Goal: Task Accomplishment & Management: Manage account settings

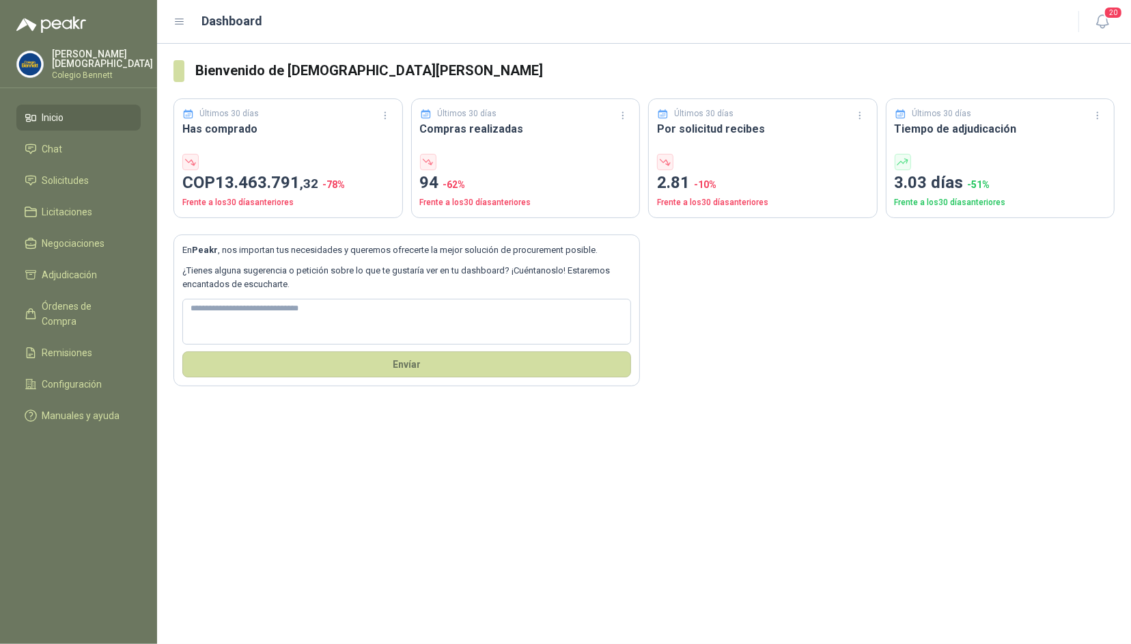
click at [86, 71] on p "Colegio Bennett" at bounding box center [102, 75] width 101 height 8
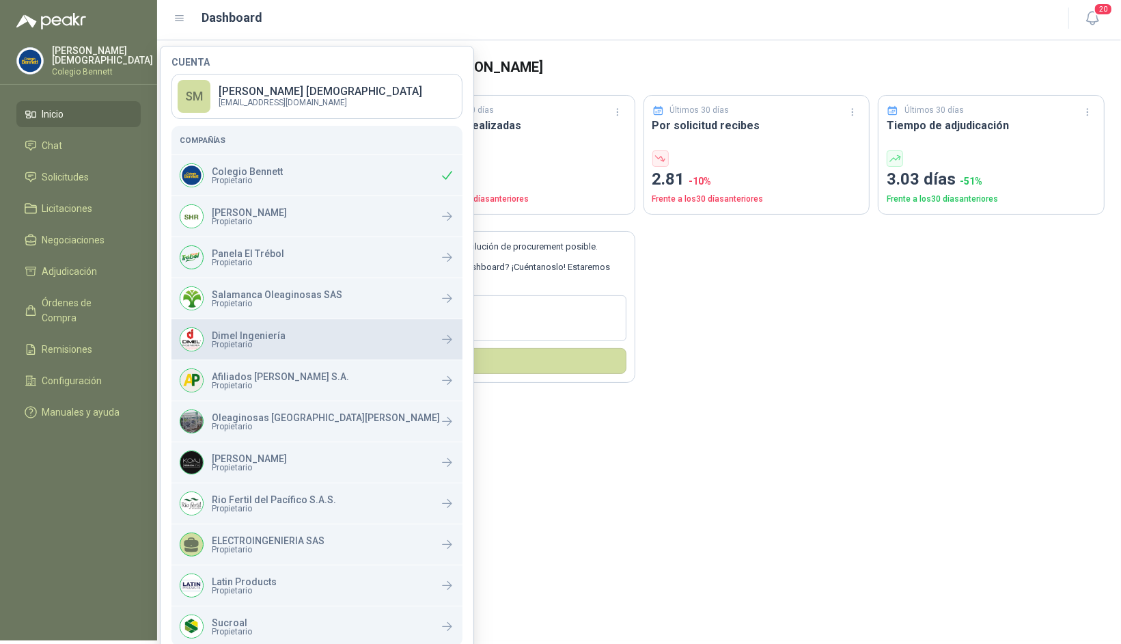
scroll to position [15, 0]
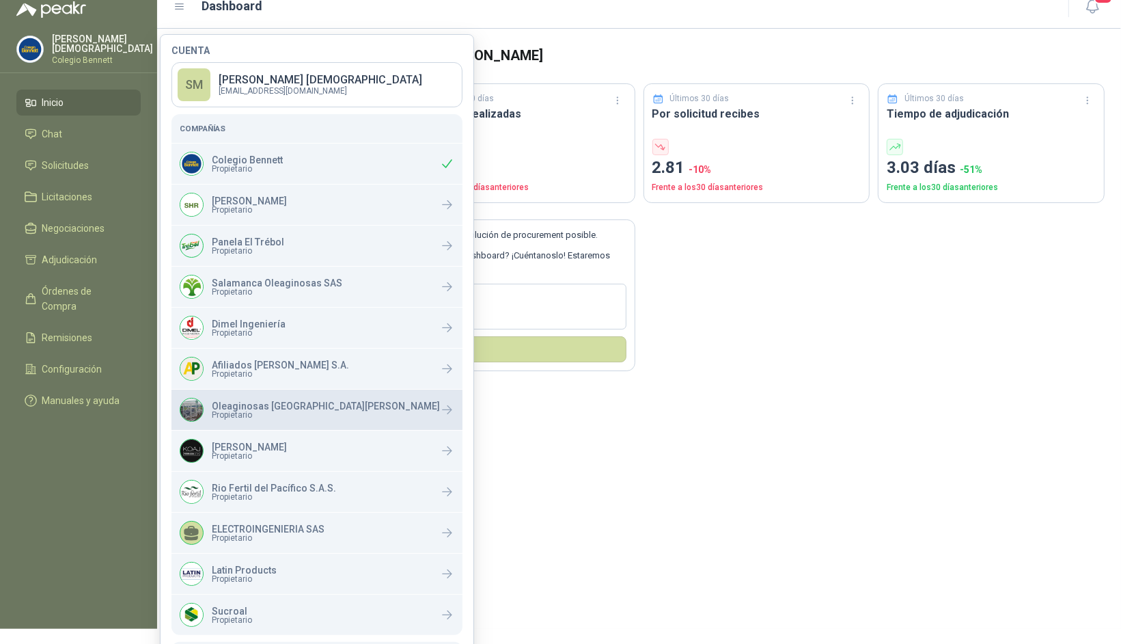
click at [271, 415] on span "Propietario" at bounding box center [326, 415] width 228 height 8
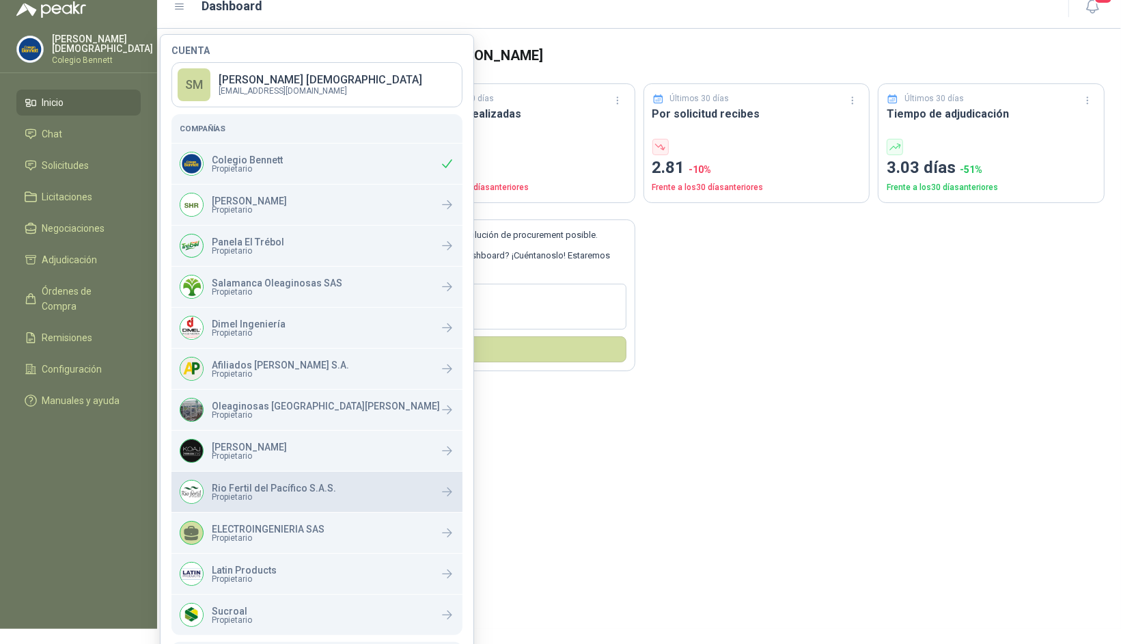
click at [256, 497] on span "Propietario" at bounding box center [274, 497] width 124 height 8
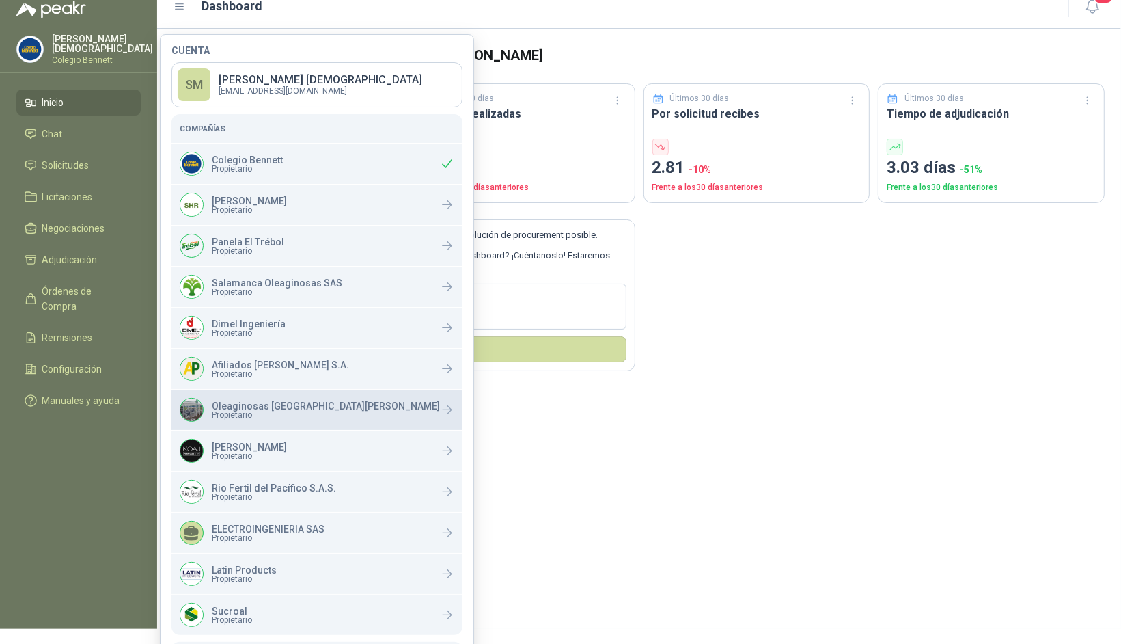
click at [271, 412] on span "Propietario" at bounding box center [326, 415] width 228 height 8
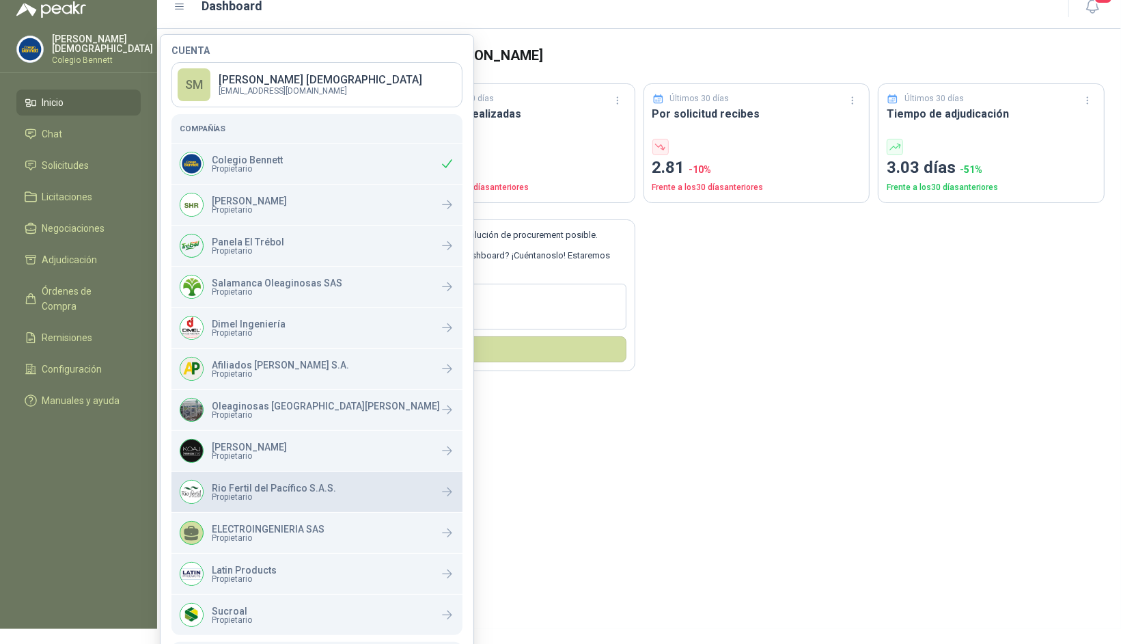
click at [293, 483] on p "Rio Fertil del Pacífico S.A.S." at bounding box center [274, 488] width 124 height 10
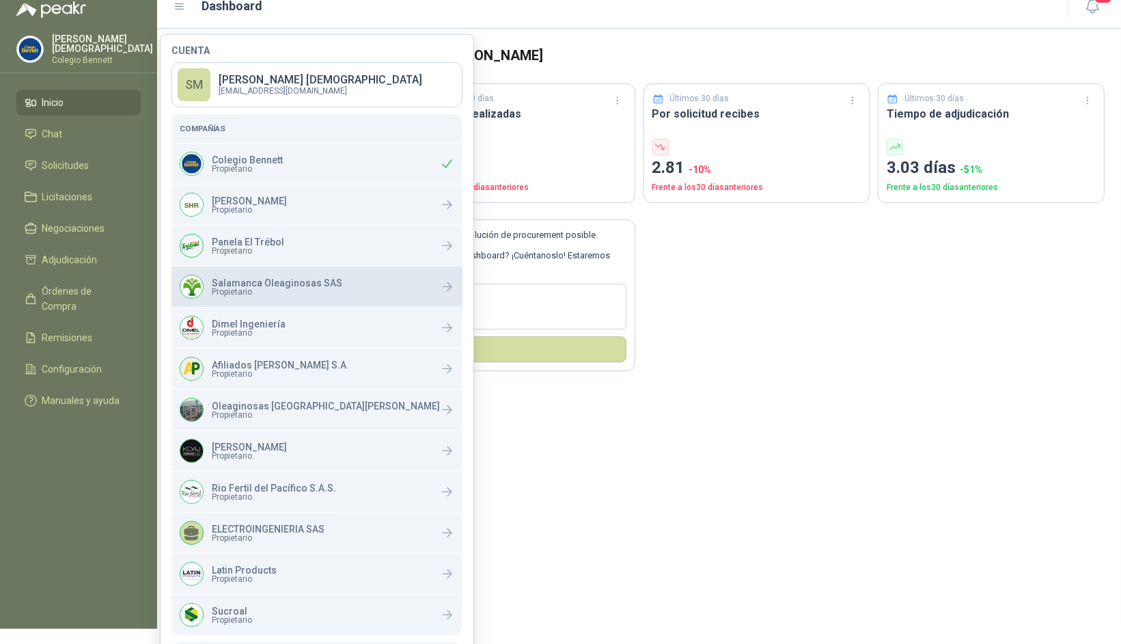
click at [237, 281] on p "Salamanca Oleaginosas SAS" at bounding box center [277, 283] width 130 height 10
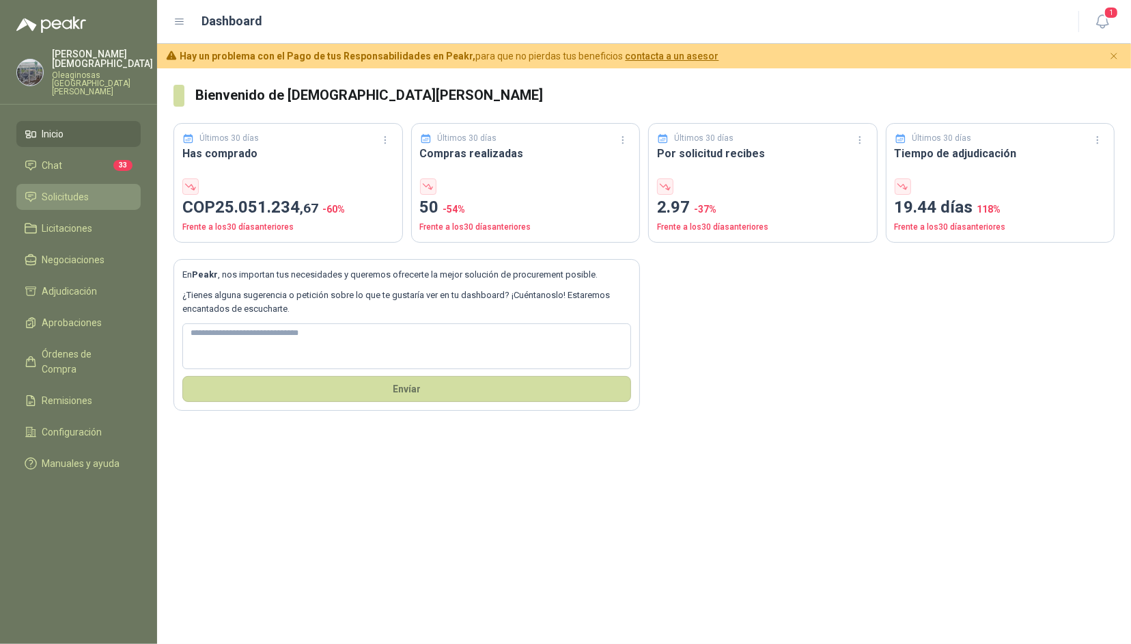
click at [40, 189] on li "Solicitudes" at bounding box center [79, 196] width 108 height 15
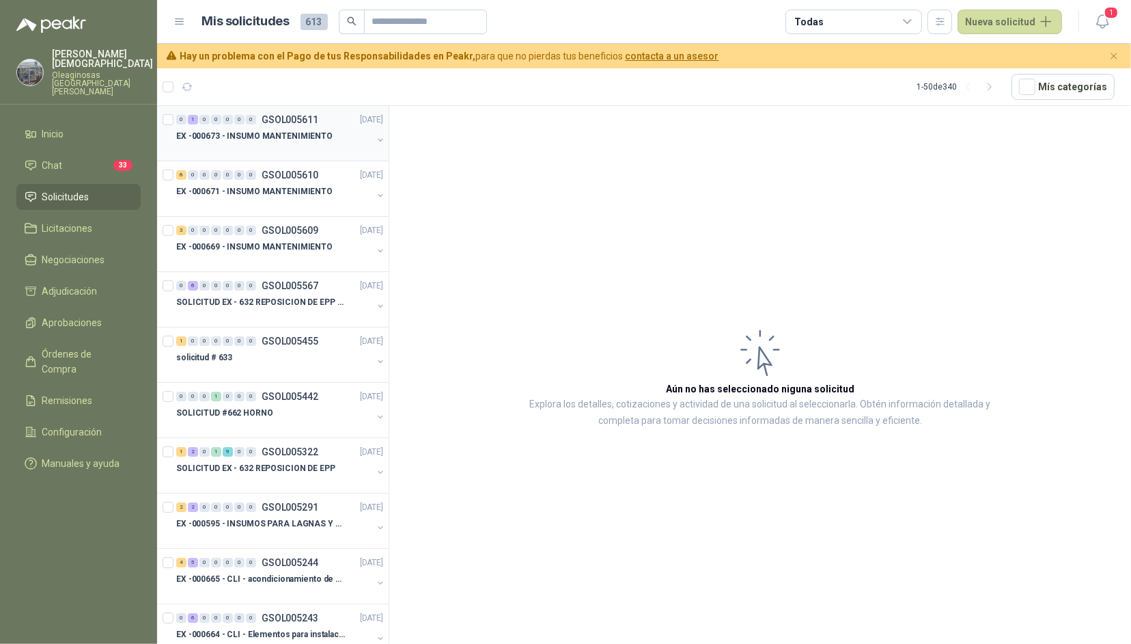
click at [329, 139] on div "EX -000673 - INSUMO MANTENIMIENTO" at bounding box center [274, 136] width 196 height 16
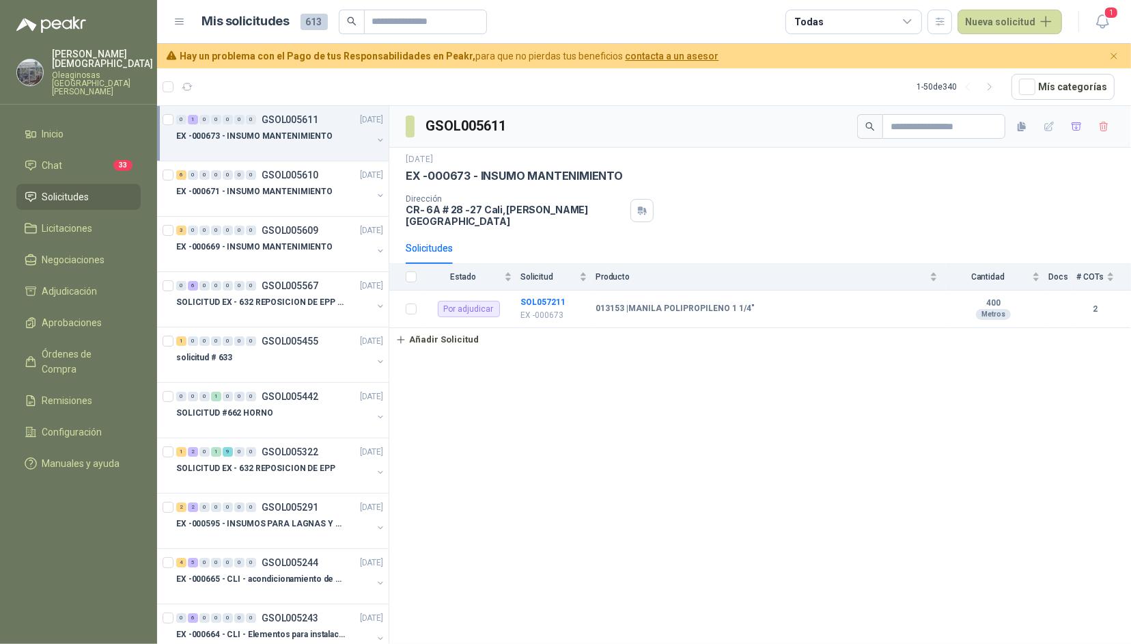
click at [316, 137] on p "EX -000673 - INSUMO MANTENIMIENTO" at bounding box center [254, 136] width 156 height 13
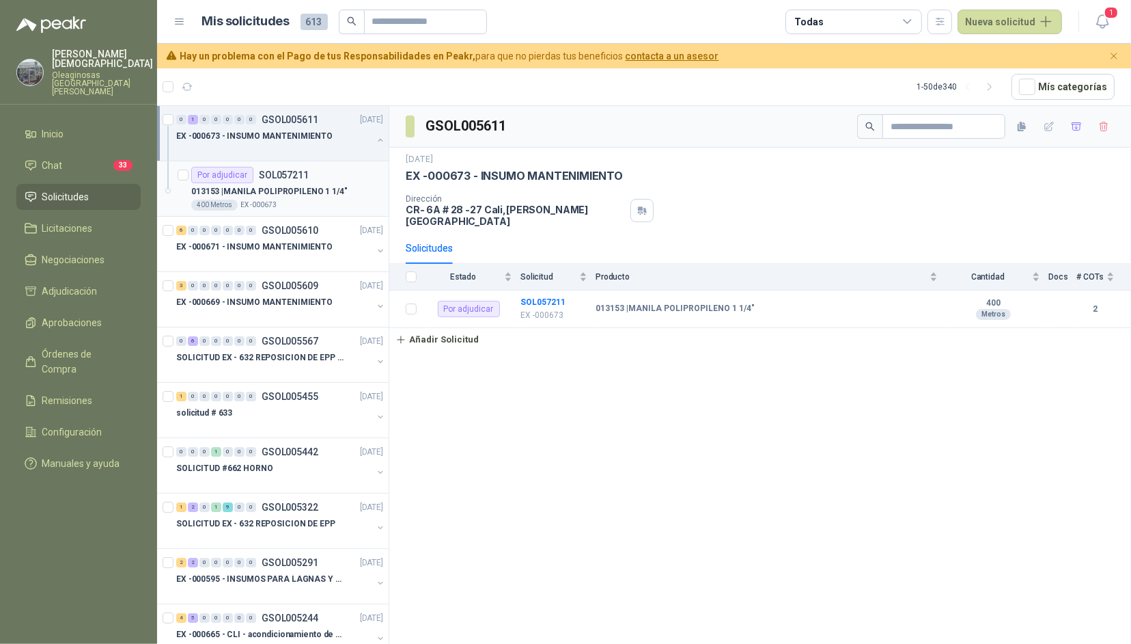
click at [313, 186] on p "013153 | MANILA POLIPROPILENO 1 1/4"" at bounding box center [269, 191] width 156 height 13
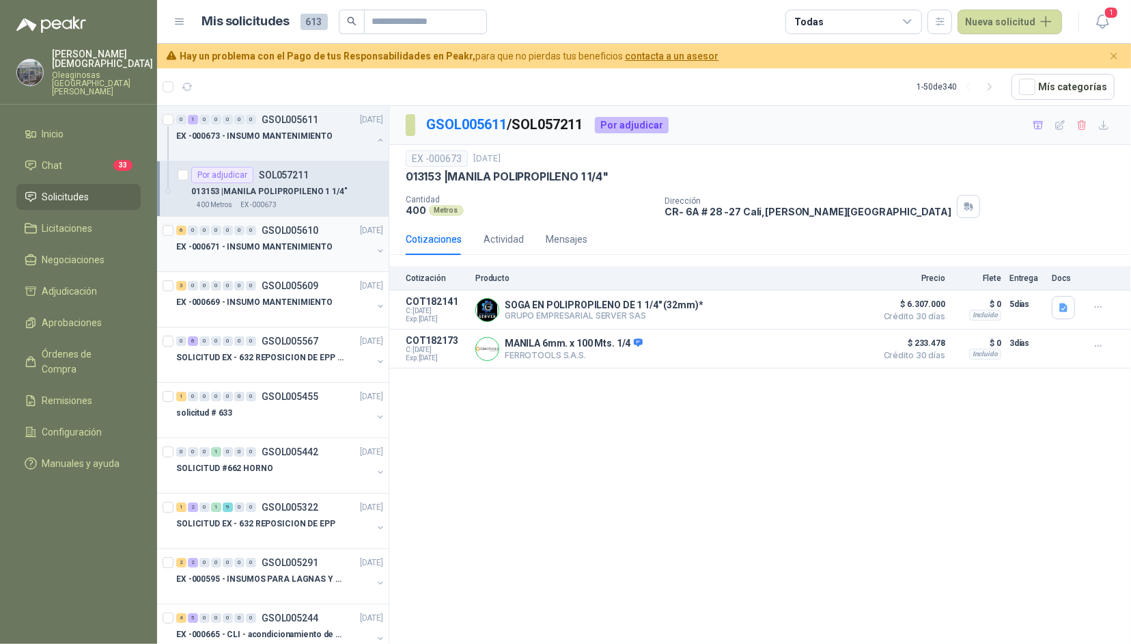
click at [283, 249] on p "EX -000671 - INSUMO MANTENIMIENTO" at bounding box center [254, 246] width 156 height 13
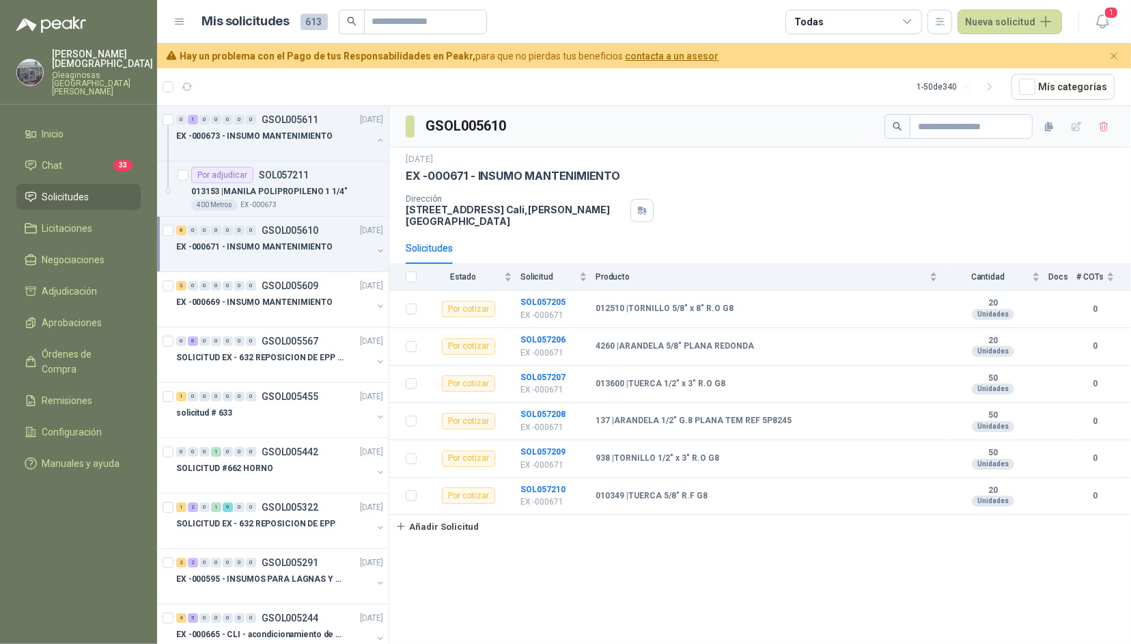
click at [291, 247] on p "EX -000671 - INSUMO MANTENIMIENTO" at bounding box center [254, 246] width 156 height 13
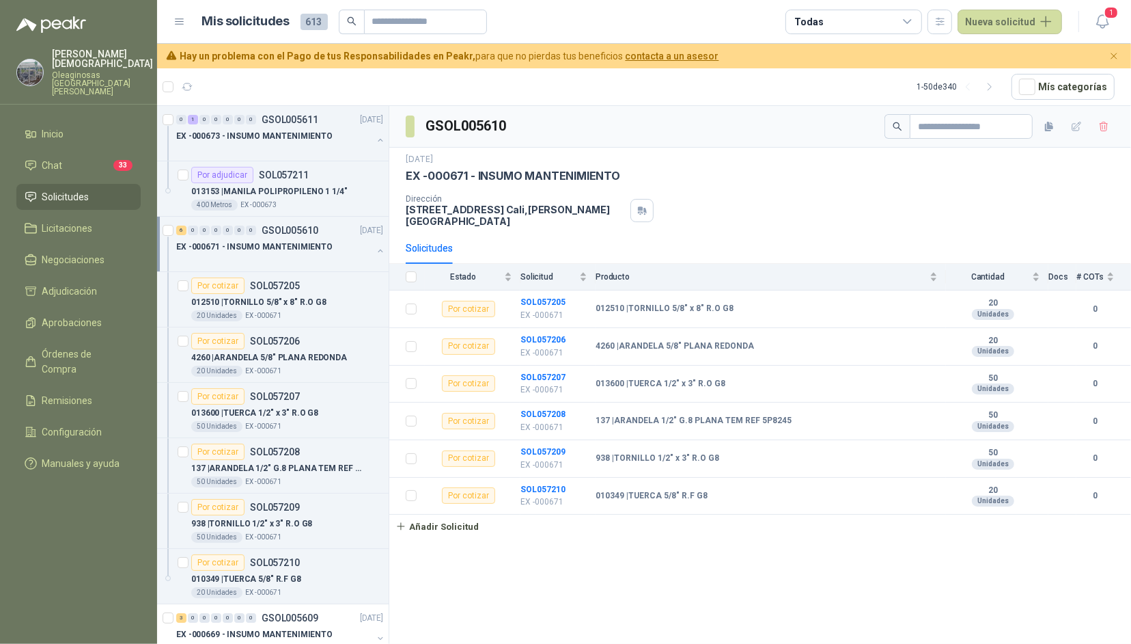
click at [87, 71] on p "Oleaginosas San Fernando" at bounding box center [102, 83] width 101 height 25
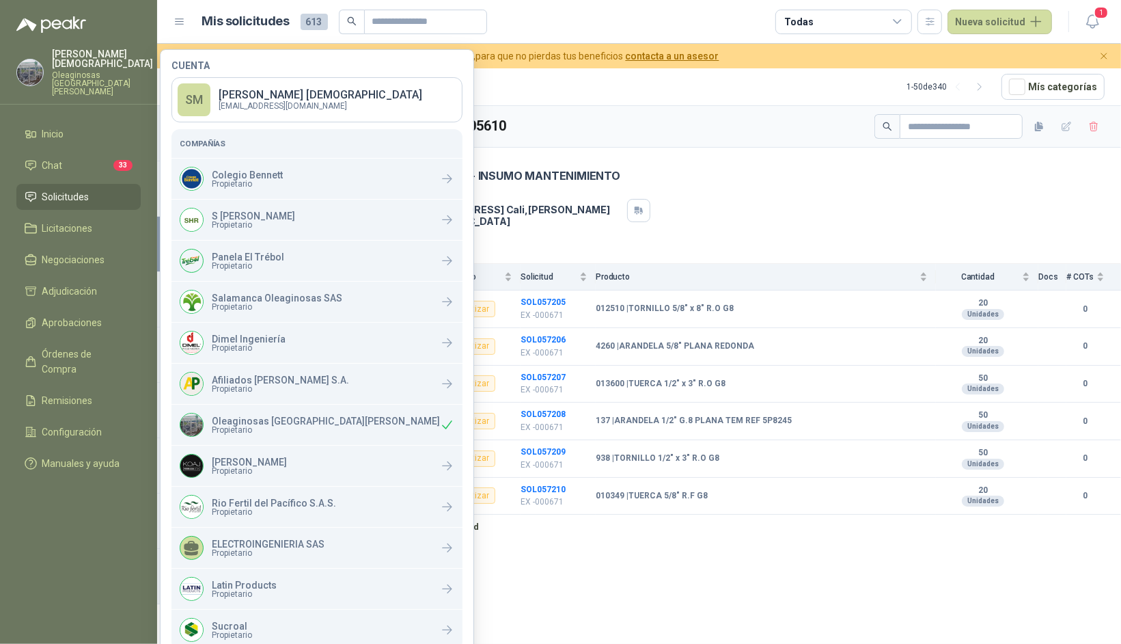
scroll to position [60, 0]
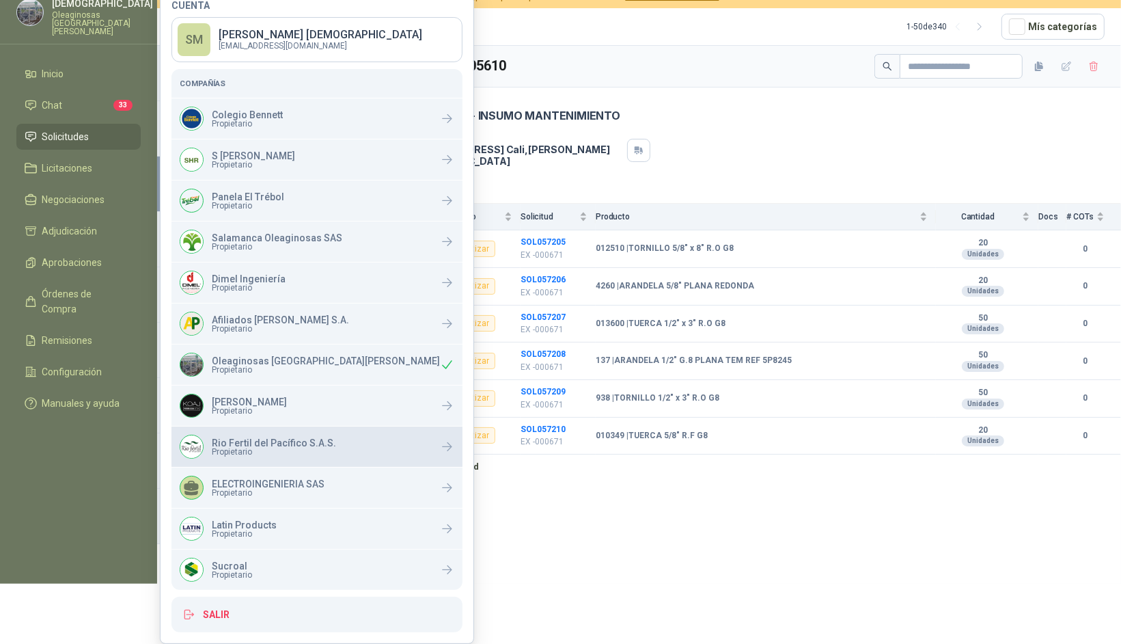
click at [284, 452] on span "Propietario" at bounding box center [274, 451] width 124 height 8
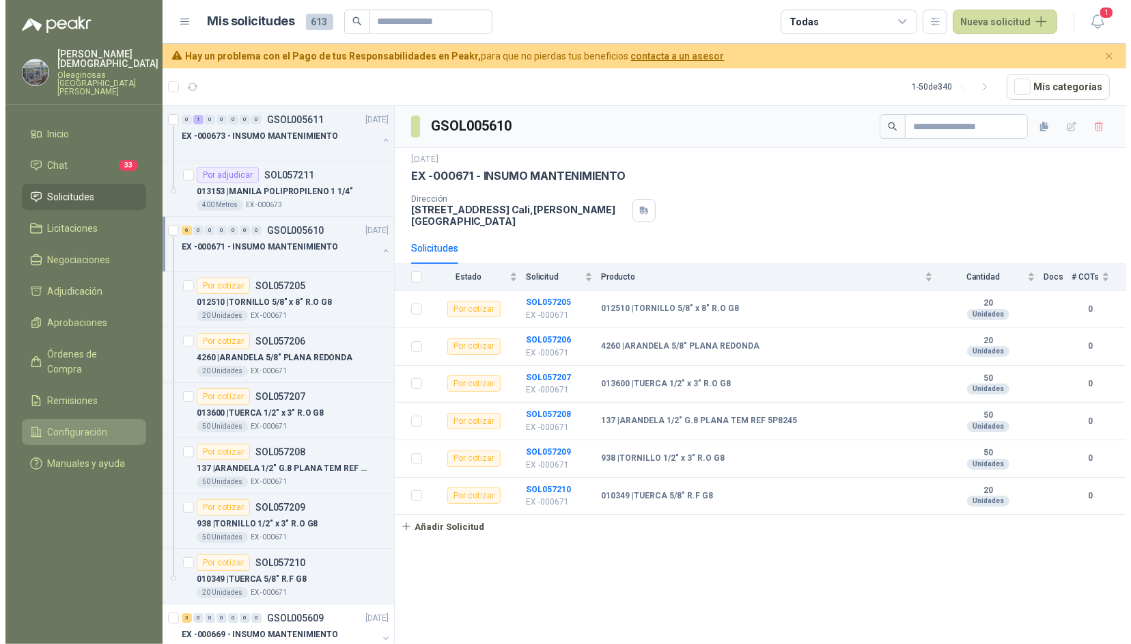
scroll to position [0, 0]
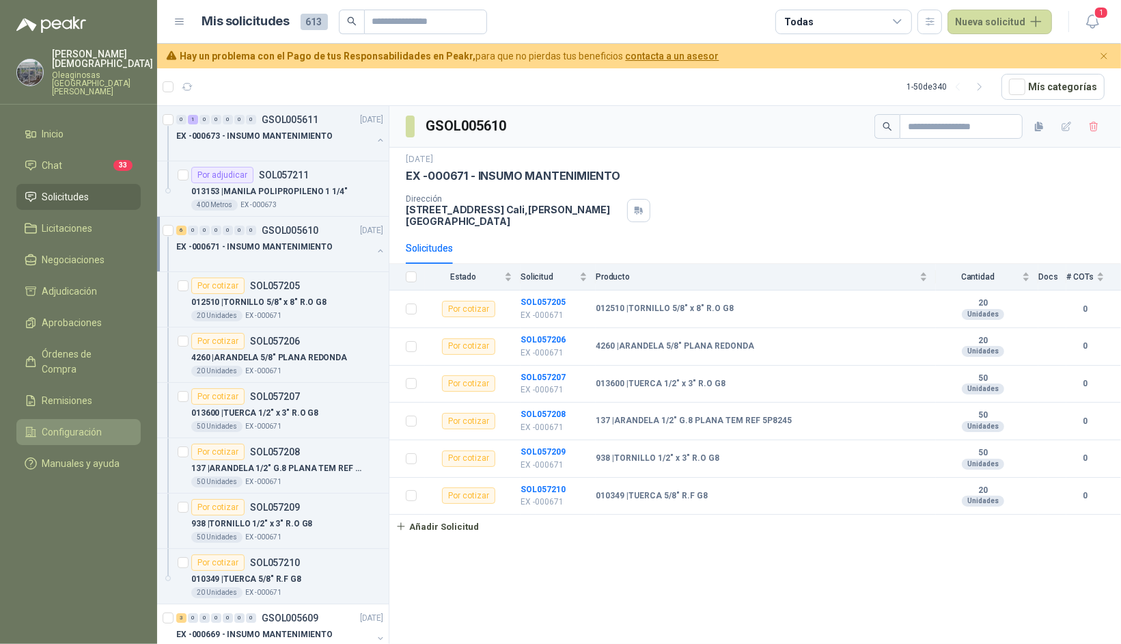
click at [78, 341] on ul "Inicio Chat 33 Solicitudes Licitaciones Negociaciones Adjudicación Aprobaciones…" at bounding box center [78, 301] width 157 height 361
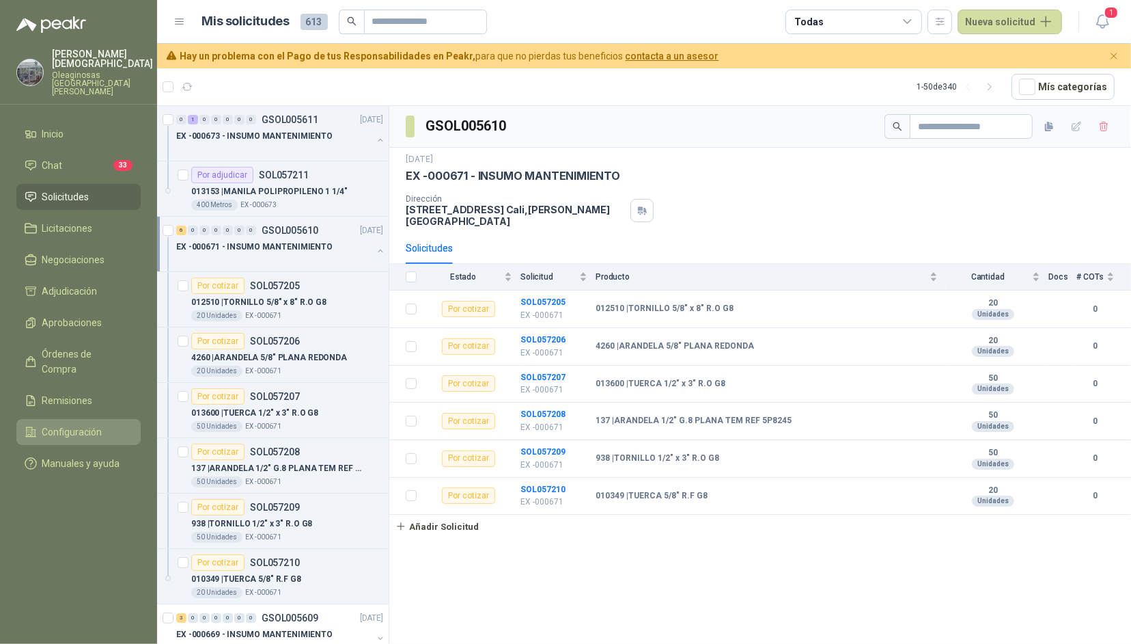
click at [48, 424] on span "Configuración" at bounding box center [72, 431] width 60 height 15
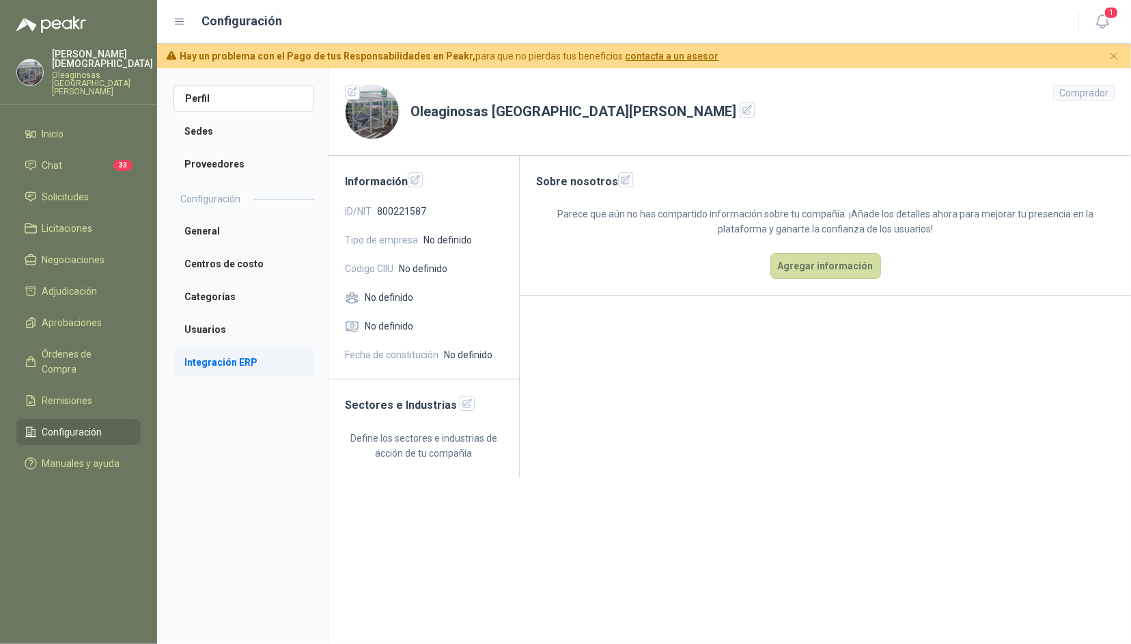
click at [228, 362] on li "Integración ERP" at bounding box center [244, 361] width 141 height 27
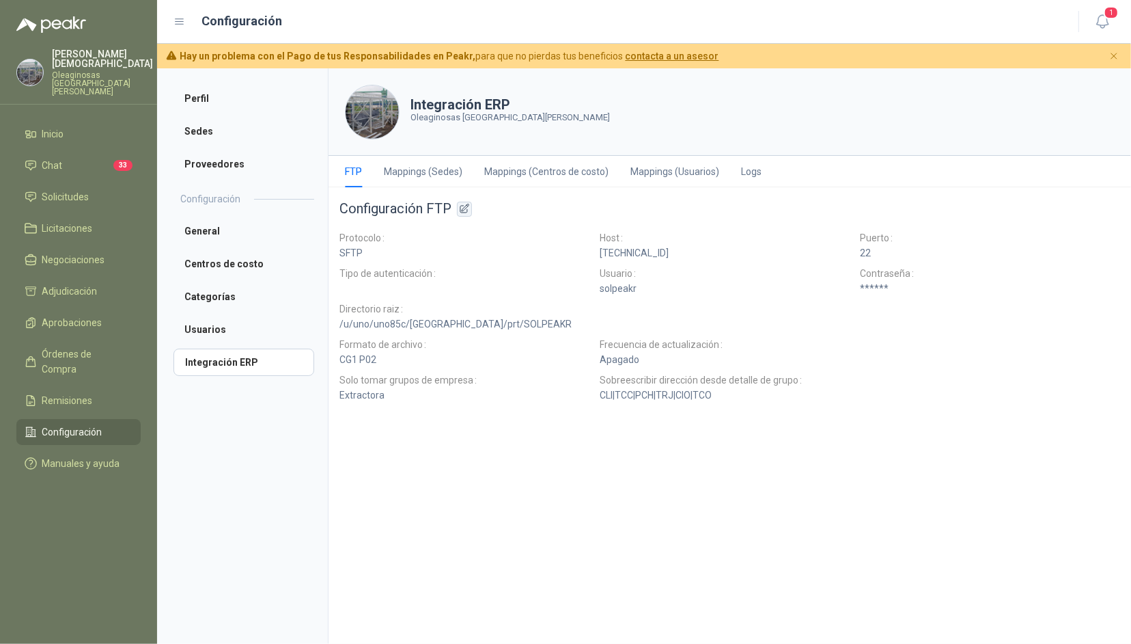
click at [467, 207] on icon "button" at bounding box center [465, 209] width 12 height 12
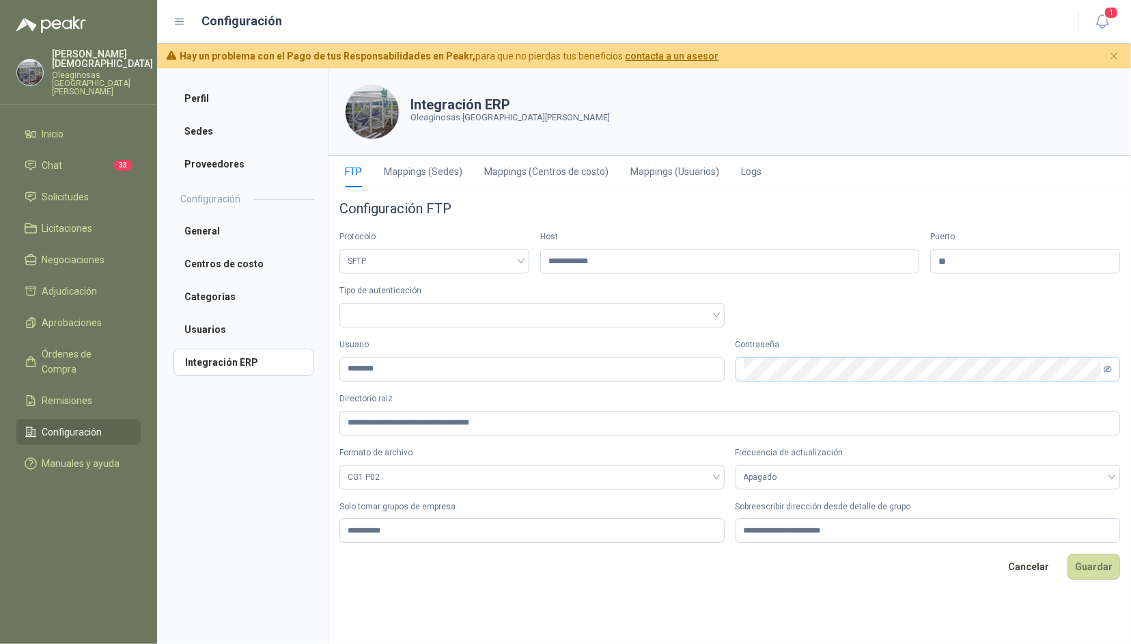
click at [1108, 369] on icon "eye-invisible" at bounding box center [1108, 369] width 8 height 8
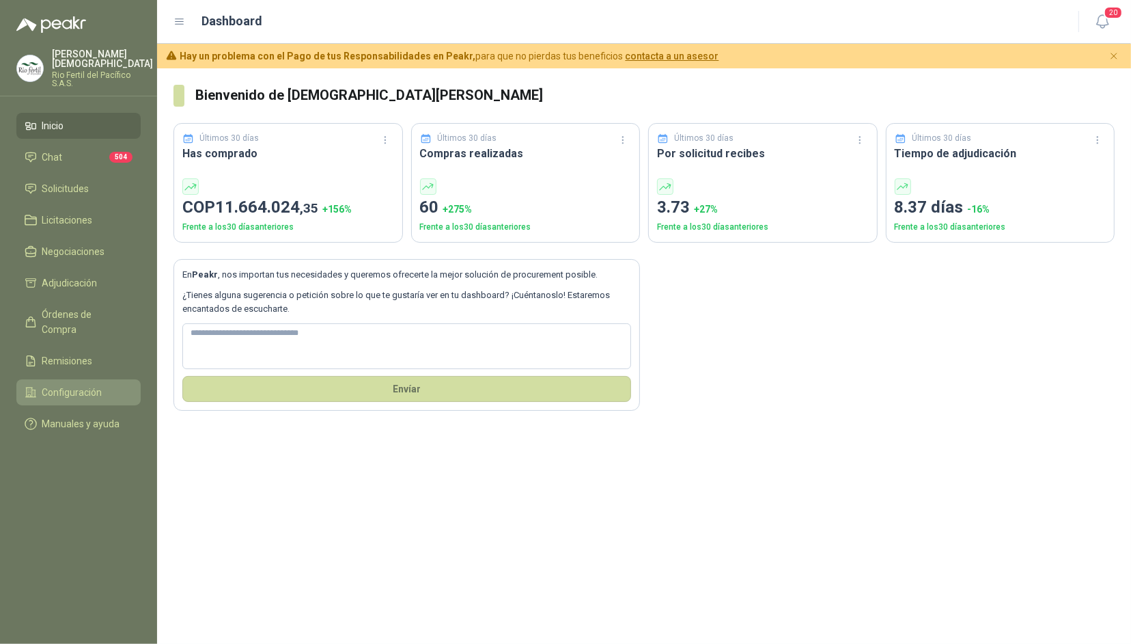
click at [89, 385] on span "Configuración" at bounding box center [72, 392] width 60 height 15
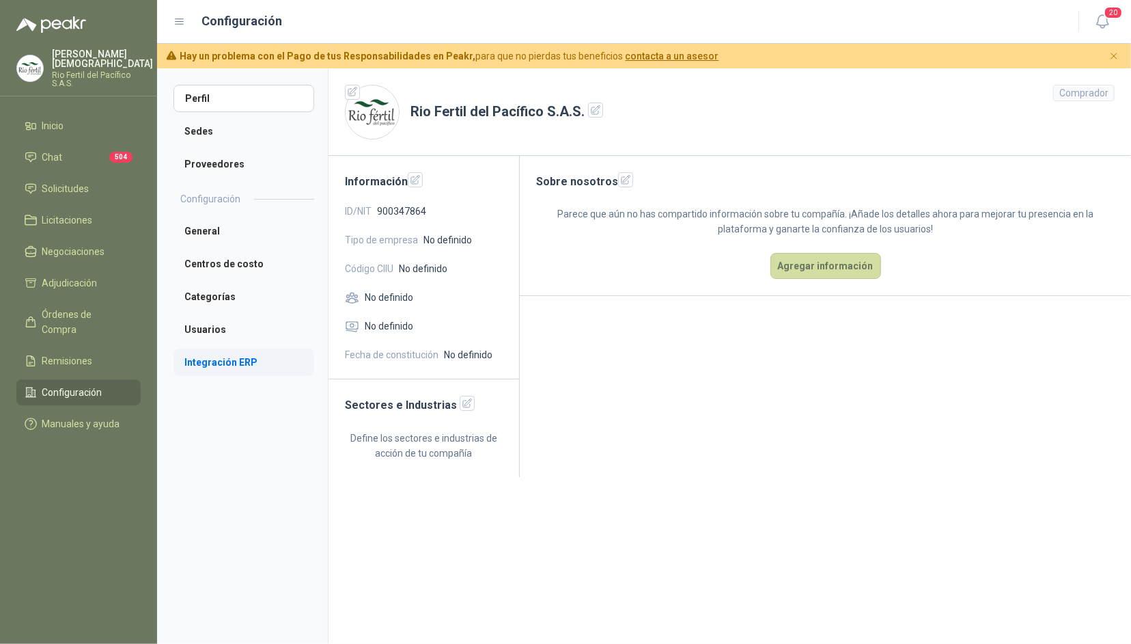
click at [236, 367] on li "Integración ERP" at bounding box center [244, 361] width 141 height 27
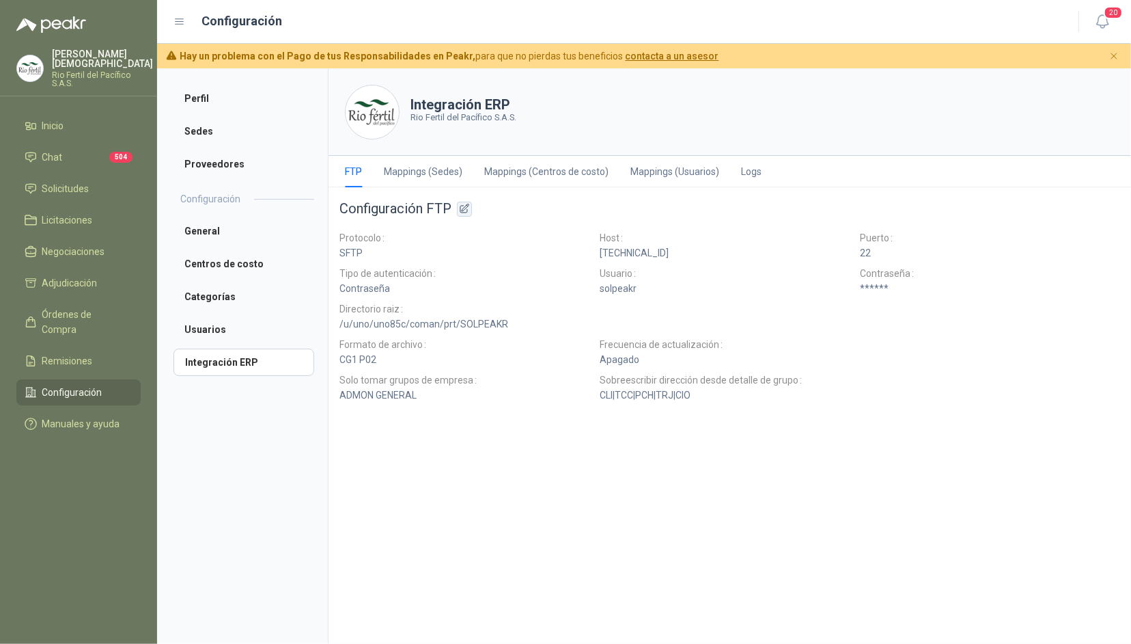
click at [464, 211] on icon "button" at bounding box center [464, 208] width 9 height 9
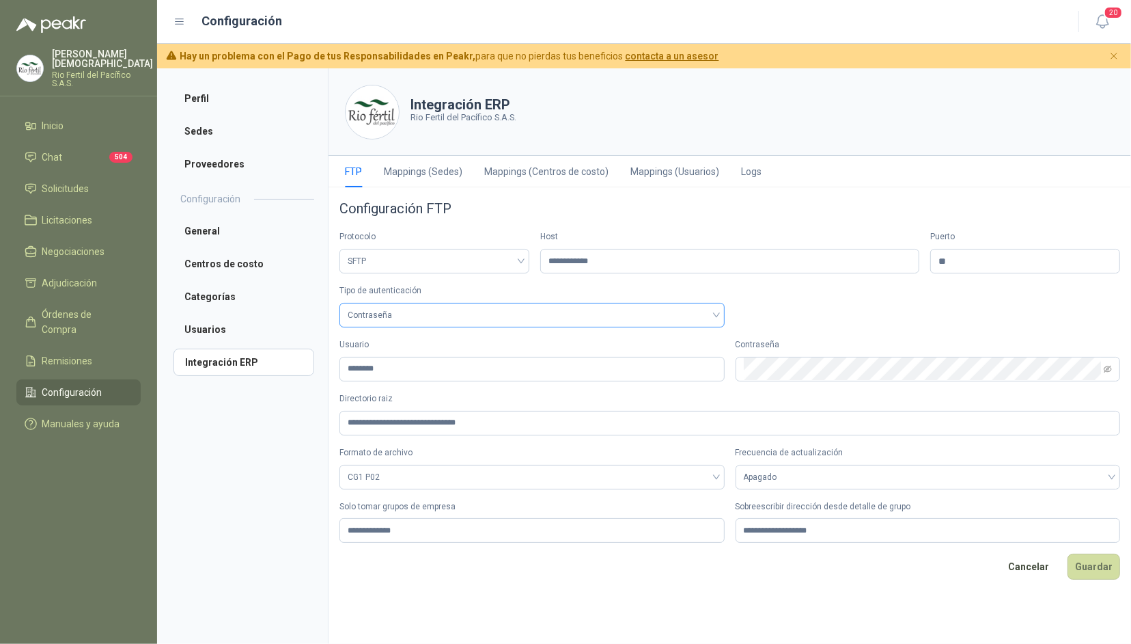
click at [408, 316] on span "Contraseña" at bounding box center [532, 315] width 369 height 20
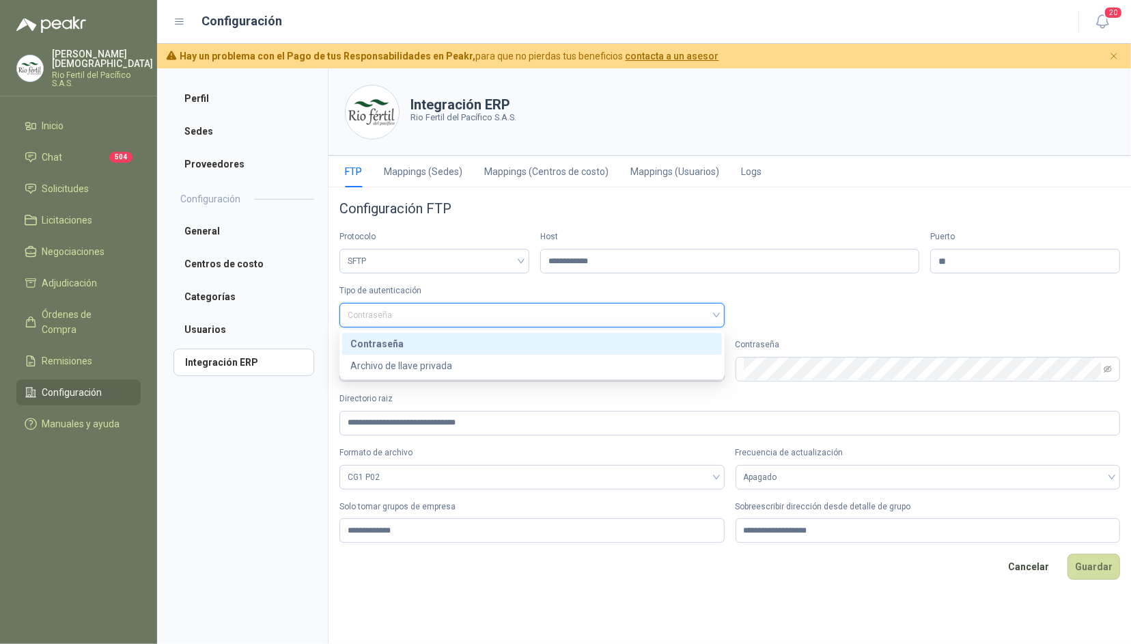
click at [796, 299] on div "Tipo de autenticación Contraseña" at bounding box center [730, 305] width 781 height 43
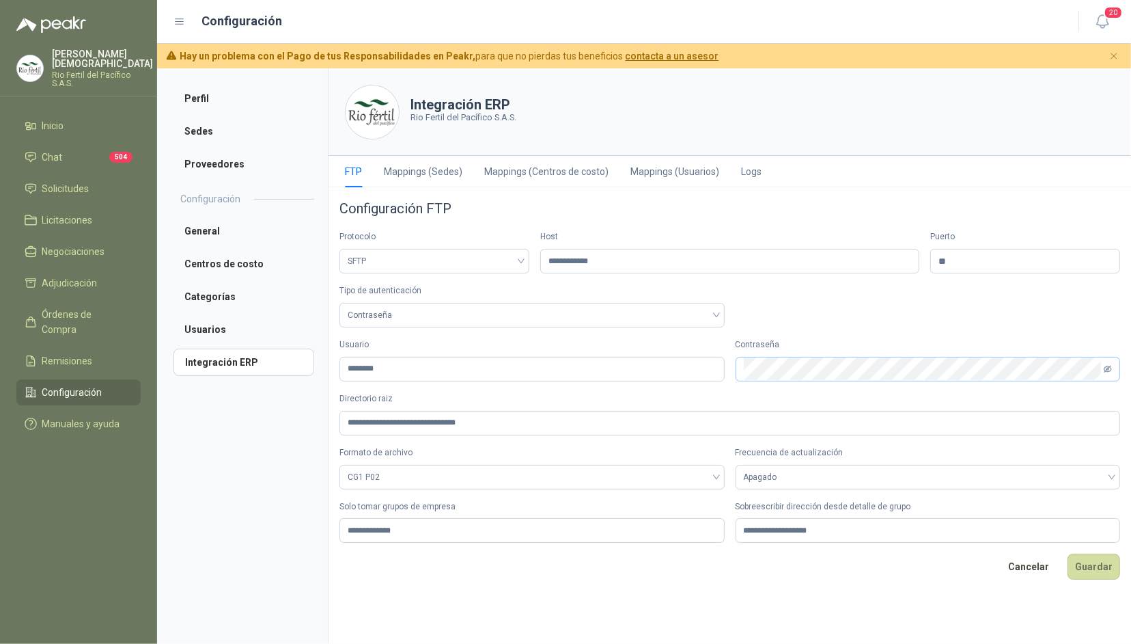
click at [1107, 370] on icon "eye-invisible" at bounding box center [1108, 369] width 2 height 2
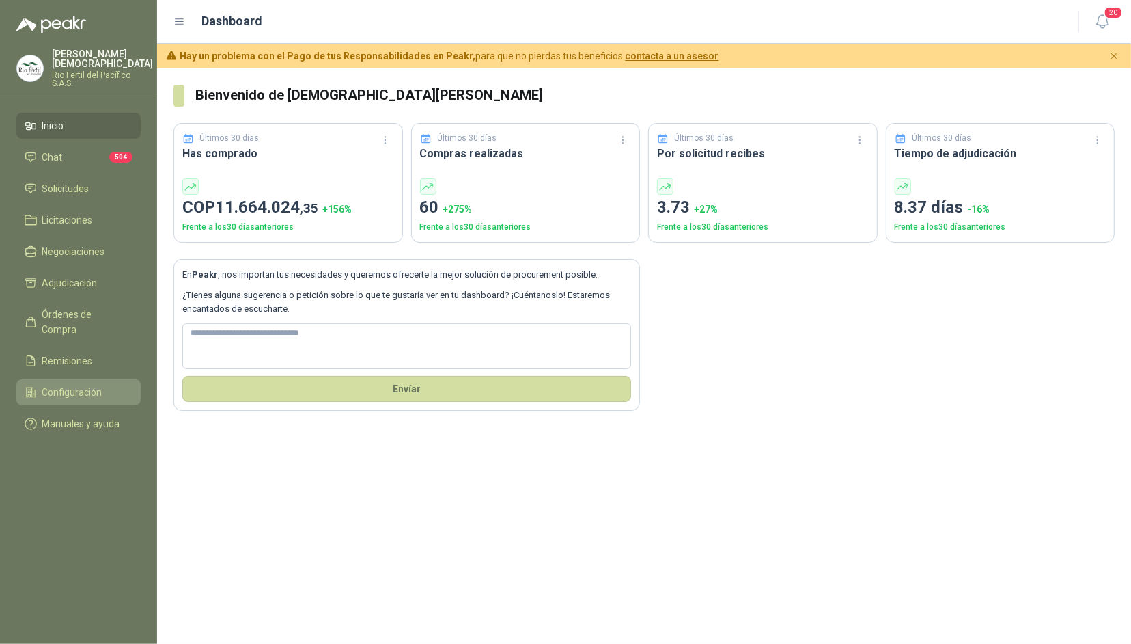
click at [72, 379] on link "Configuración" at bounding box center [78, 392] width 124 height 26
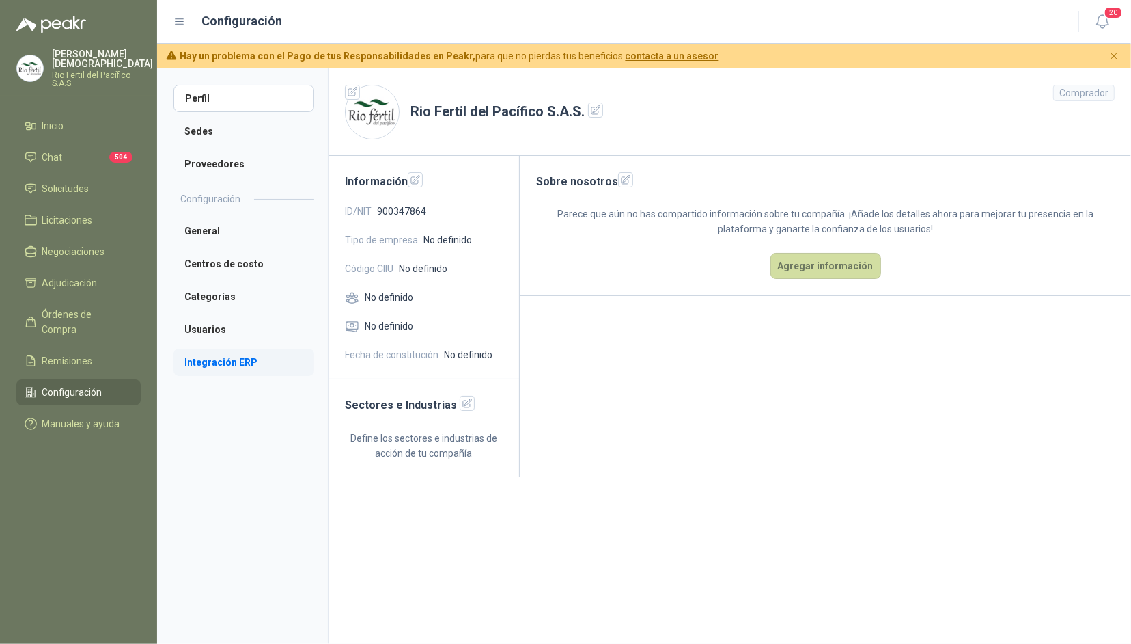
click at [224, 361] on li "Integración ERP" at bounding box center [244, 361] width 141 height 27
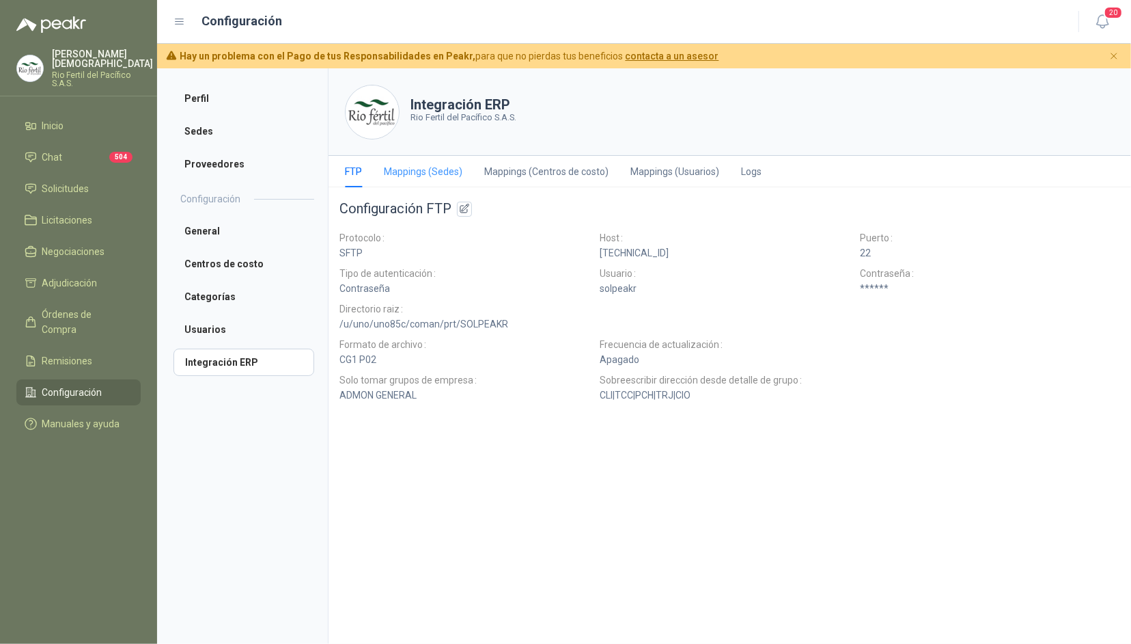
click at [412, 180] on div "Mappings (Sedes)" at bounding box center [423, 171] width 79 height 31
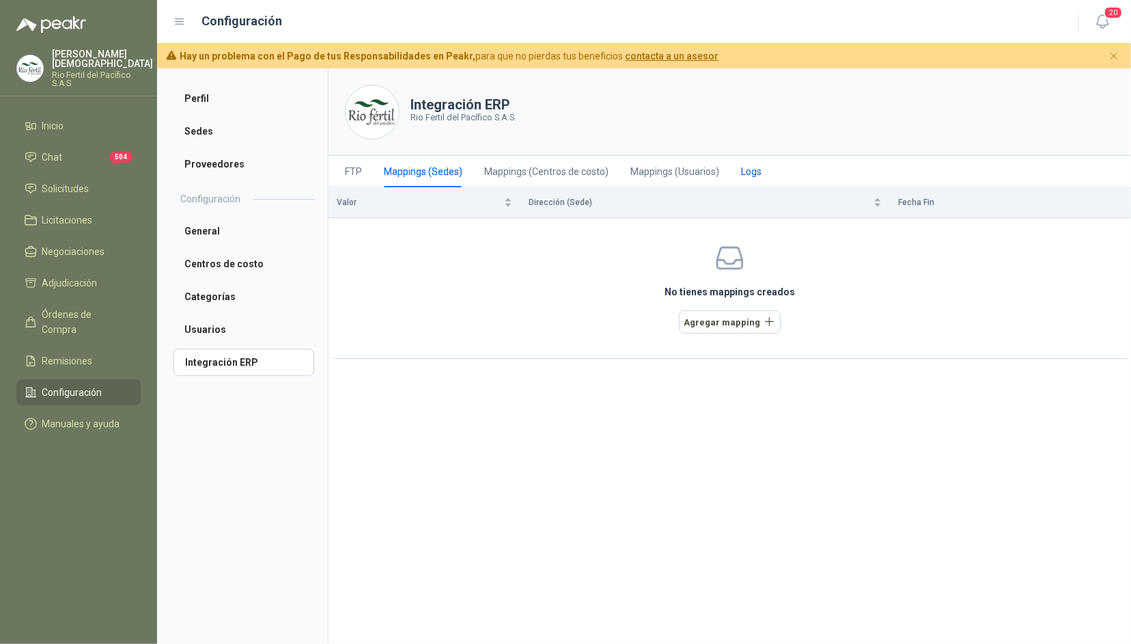
click at [742, 167] on div "Logs" at bounding box center [751, 171] width 20 height 15
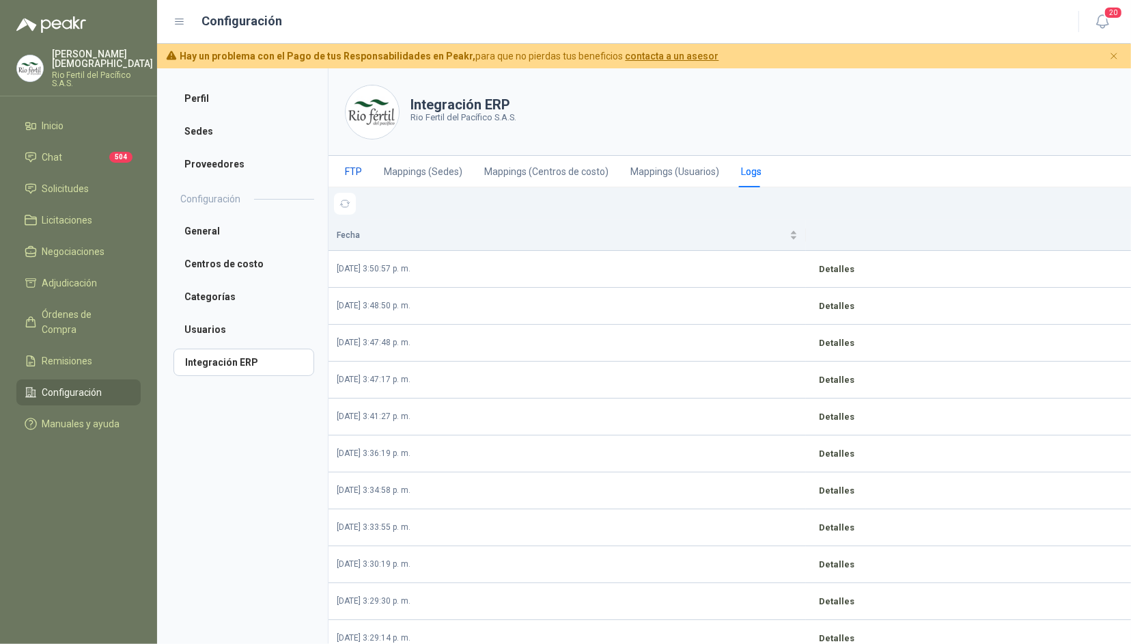
click at [355, 172] on div "FTP" at bounding box center [353, 171] width 17 height 15
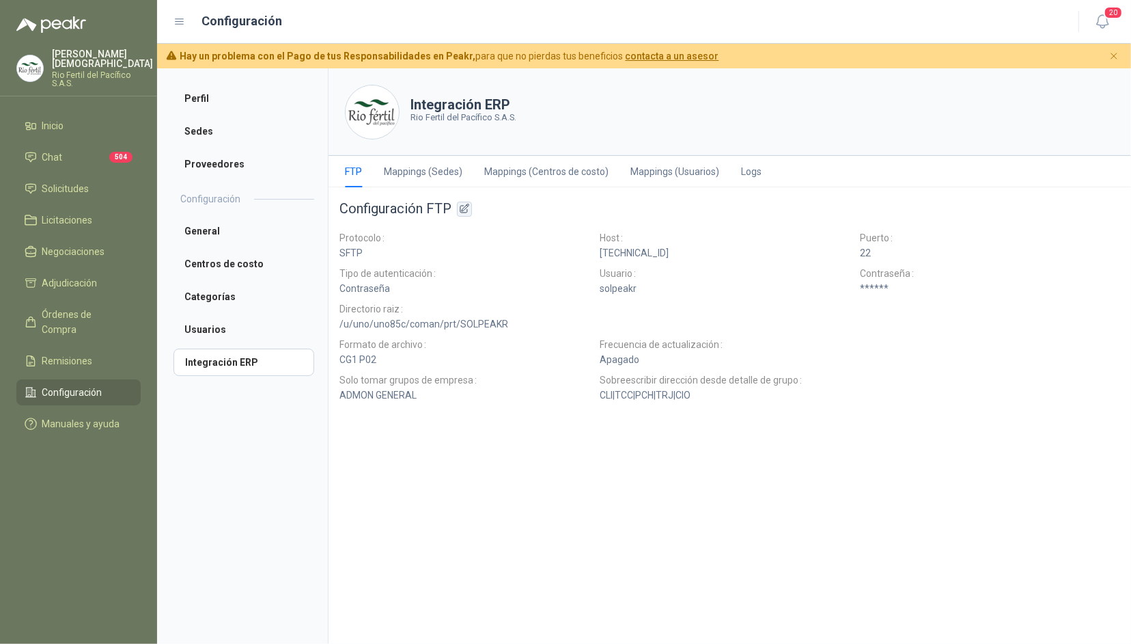
click at [465, 210] on icon "button" at bounding box center [464, 208] width 9 height 9
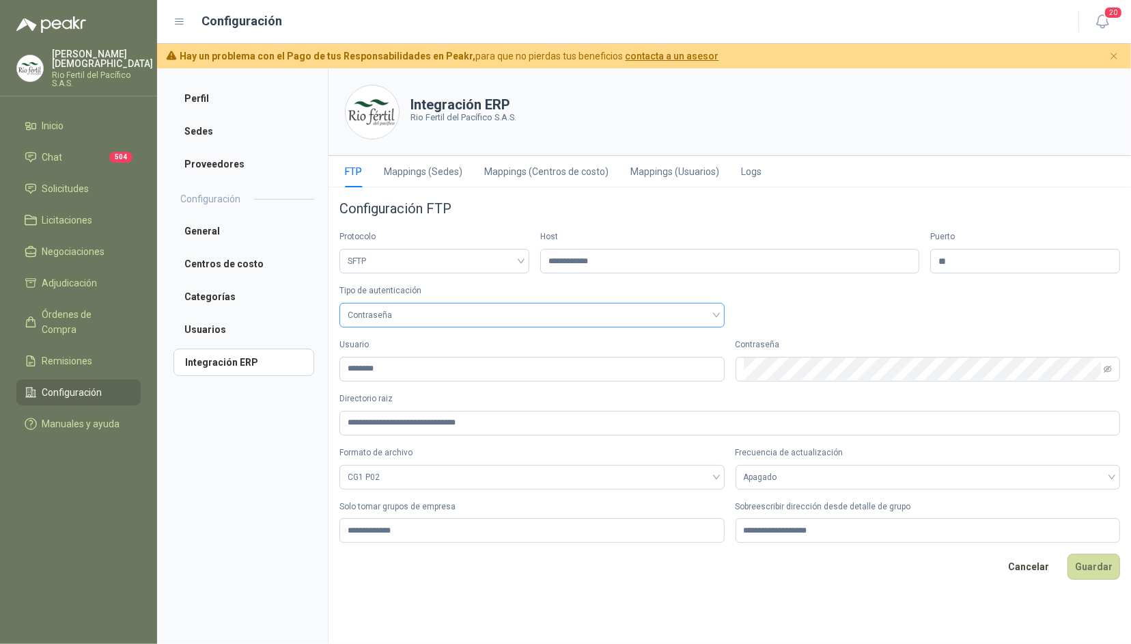
click at [717, 316] on div "Contraseña" at bounding box center [532, 315] width 385 height 25
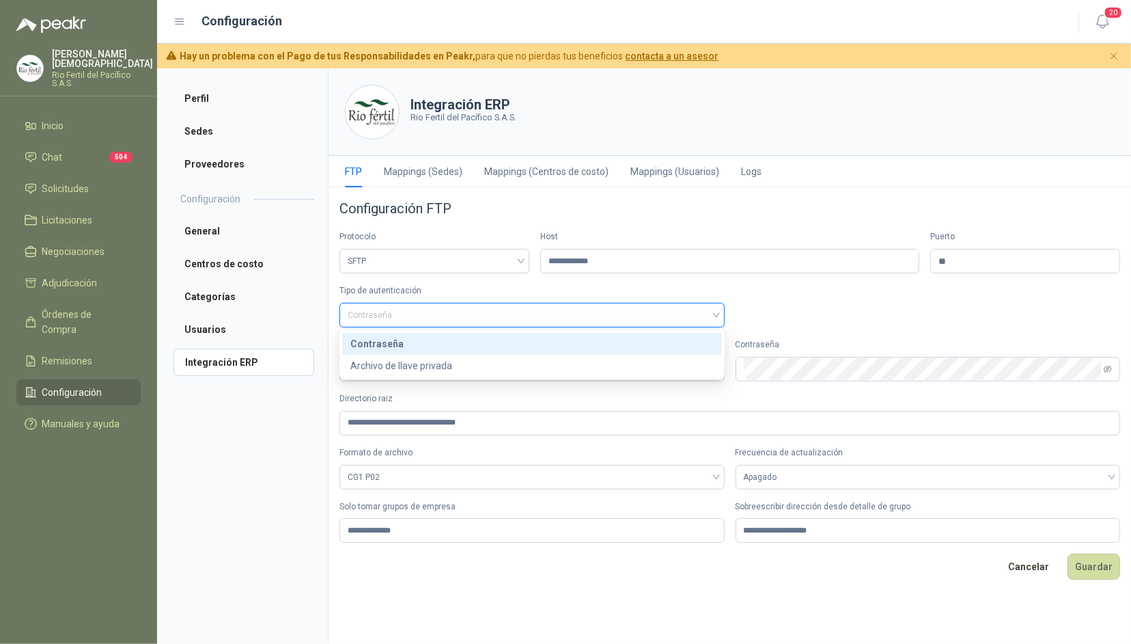
click at [717, 316] on div "Contraseña" at bounding box center [532, 315] width 385 height 25
click at [667, 338] on div "Contraseña" at bounding box center [531, 343] width 363 height 15
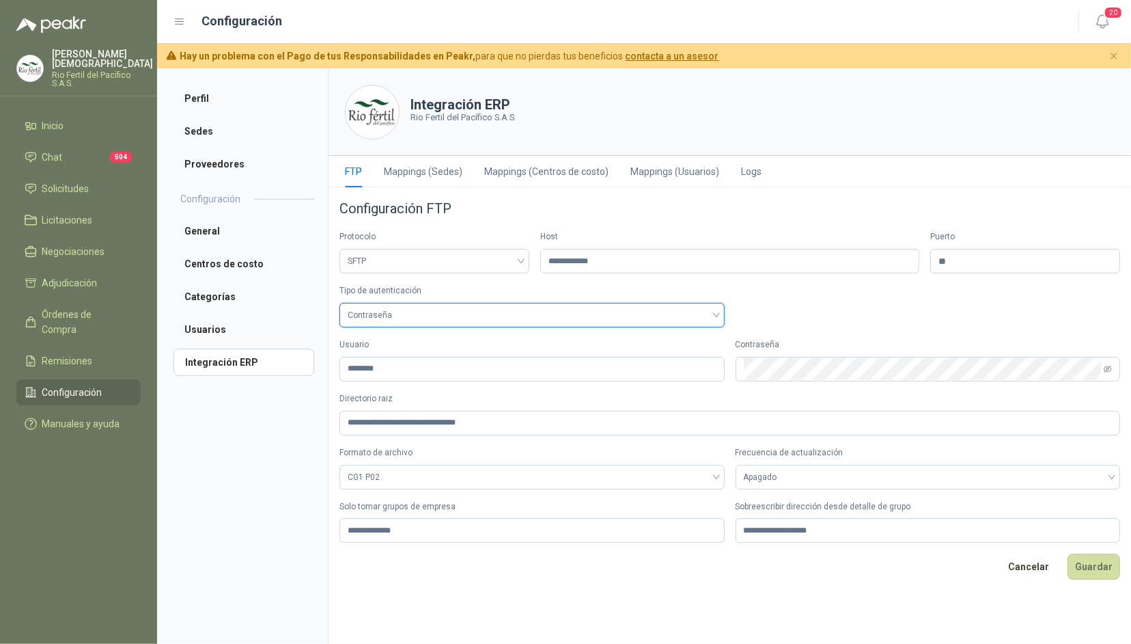
click at [383, 318] on span "Contraseña" at bounding box center [532, 315] width 369 height 20
click at [517, 318] on span "Contraseña" at bounding box center [532, 315] width 369 height 20
click at [820, 312] on div "Tipo de autenticación Contraseña" at bounding box center [730, 305] width 781 height 43
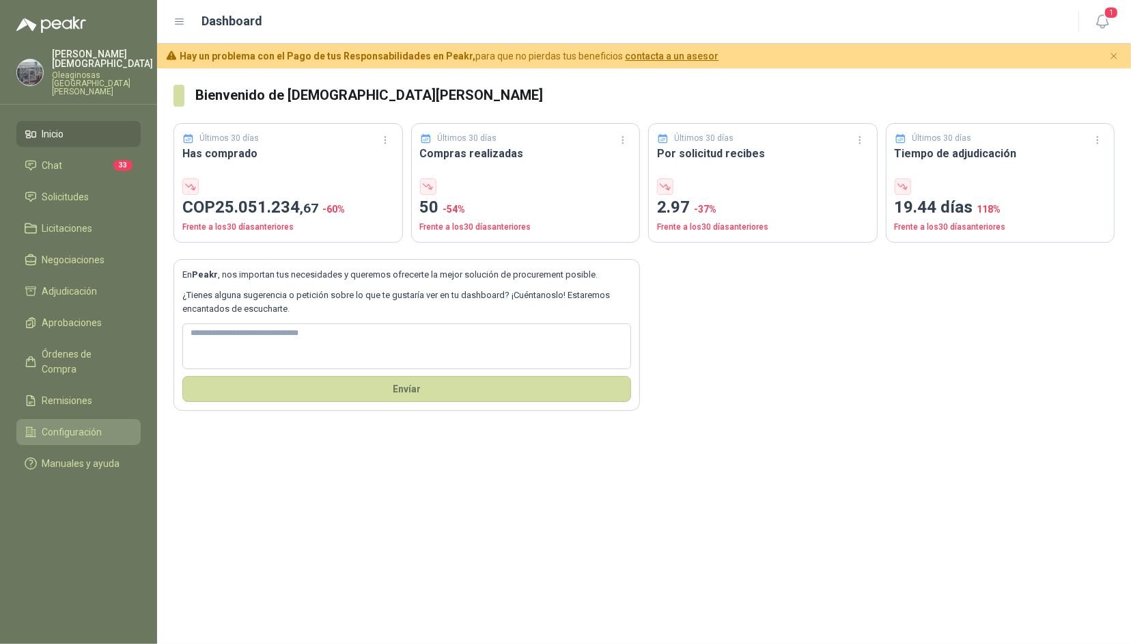
click at [99, 424] on span "Configuración" at bounding box center [72, 431] width 60 height 15
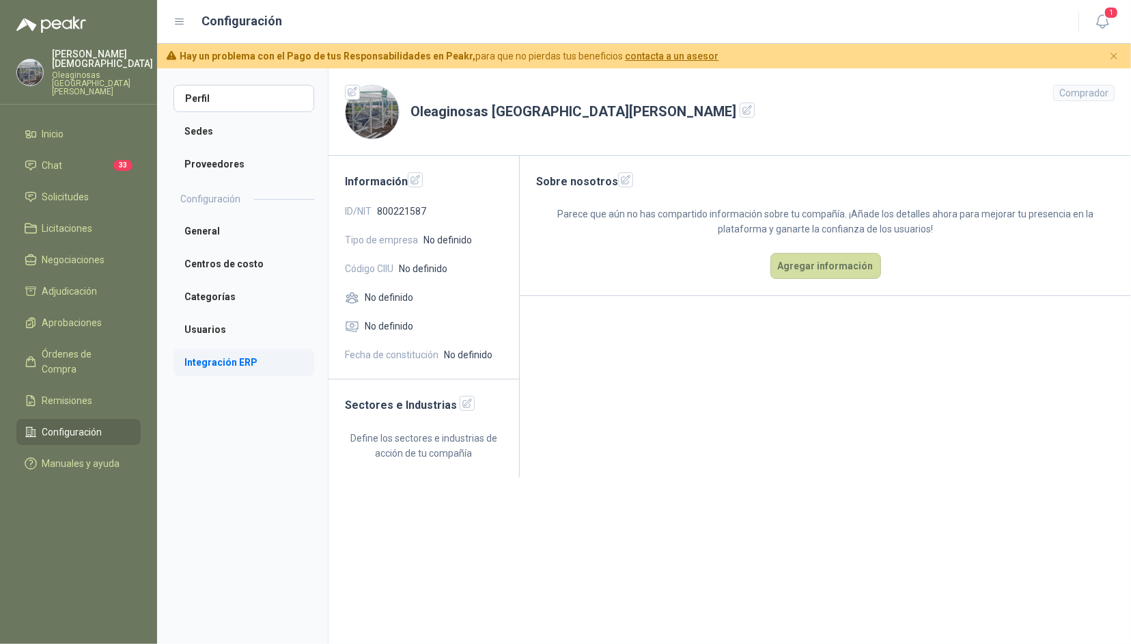
click at [216, 360] on li "Integración ERP" at bounding box center [244, 361] width 141 height 27
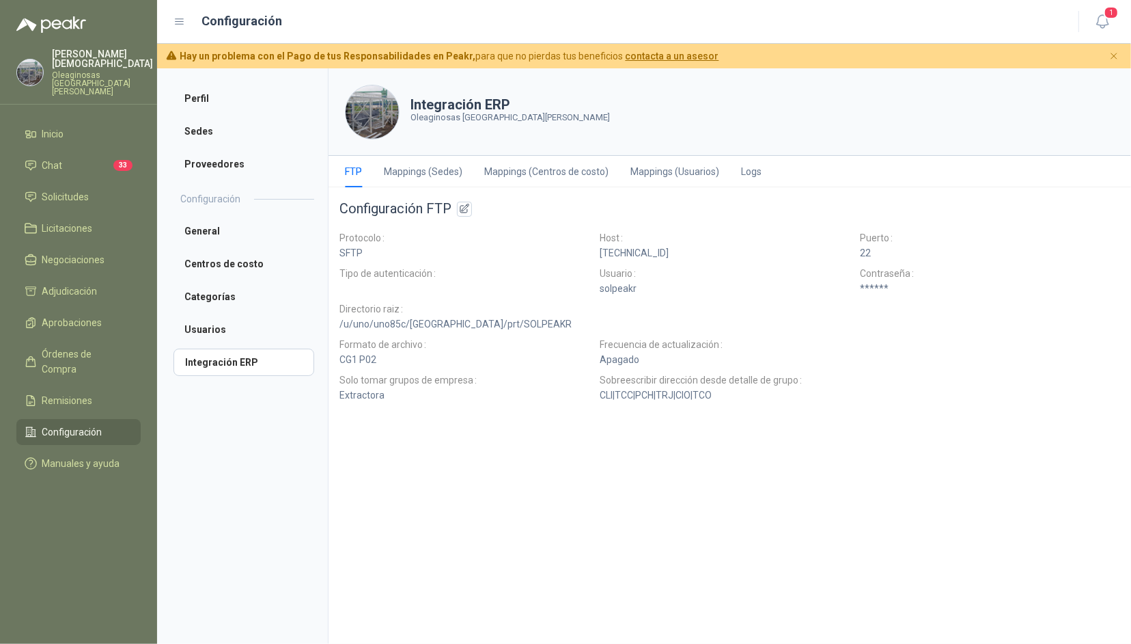
click at [179, 18] on icon at bounding box center [180, 22] width 12 height 12
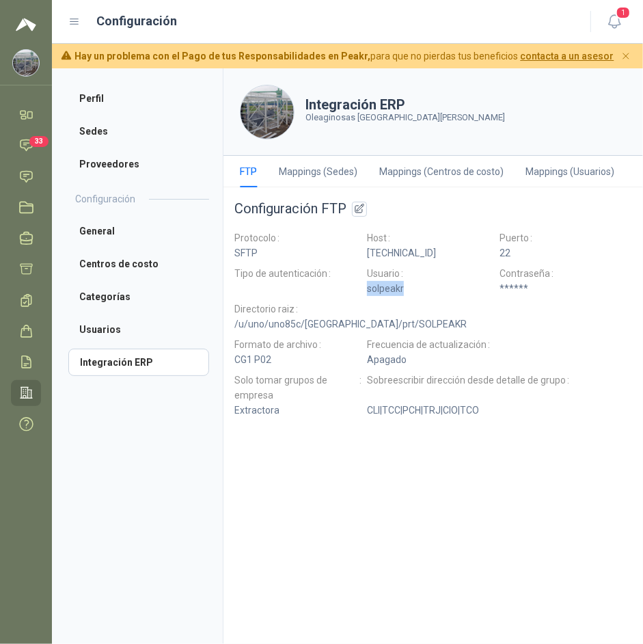
drag, startPoint x: 413, startPoint y: 290, endPoint x: 359, endPoint y: 287, distance: 54.0
click at [359, 287] on tr "solpeakr ******" at bounding box center [433, 291] width 398 height 20
copy tr "solpeakr"
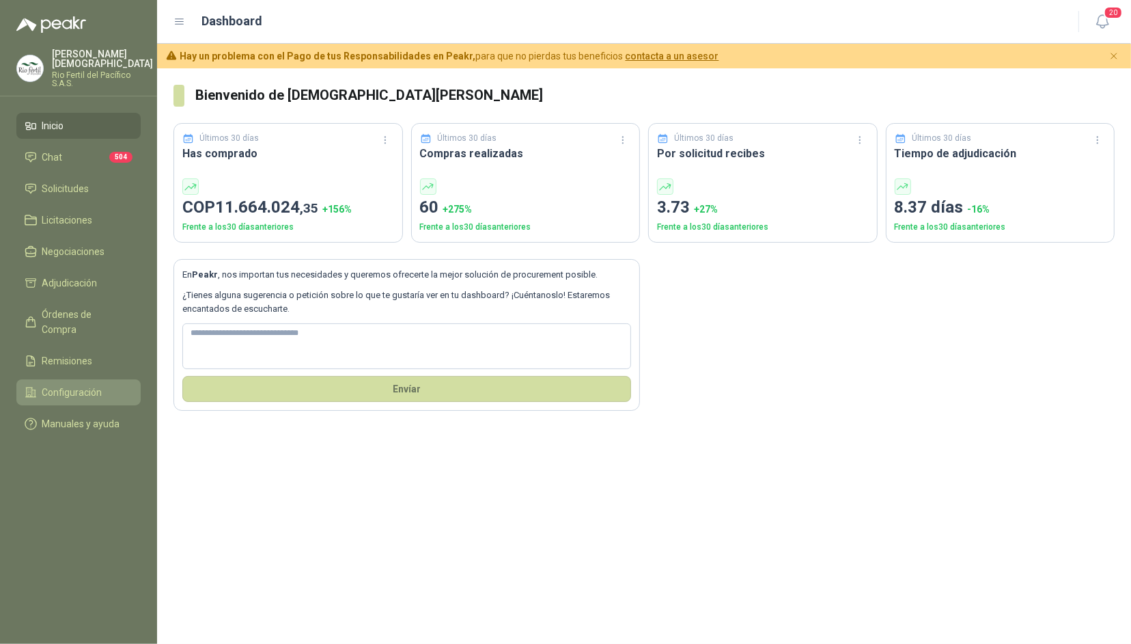
click at [83, 385] on span "Configuración" at bounding box center [72, 392] width 60 height 15
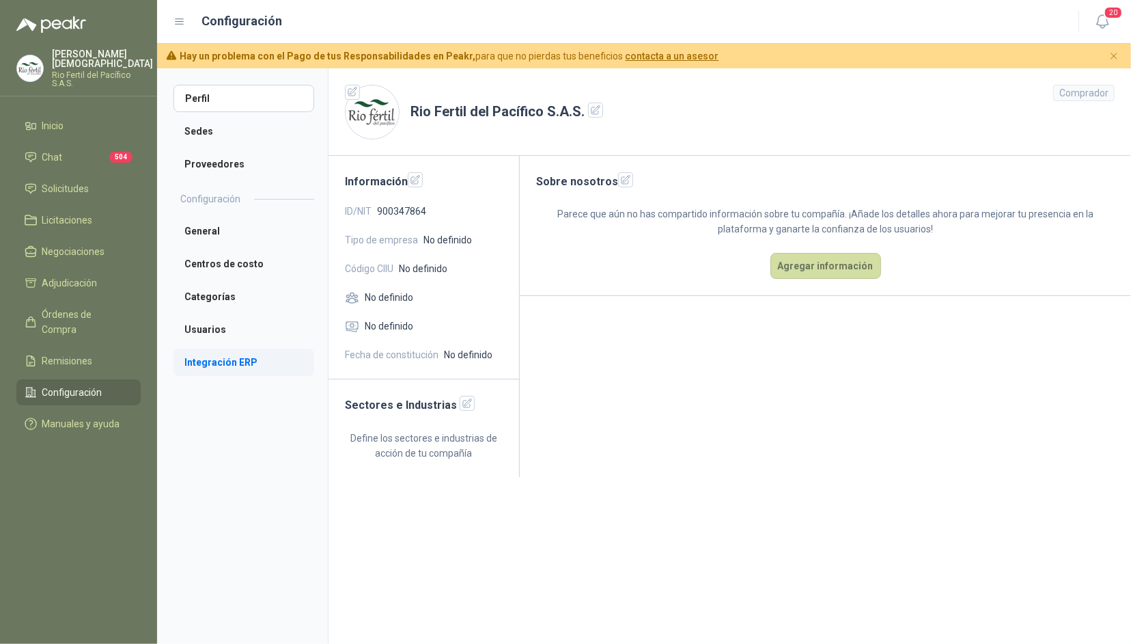
click at [237, 366] on li "Integración ERP" at bounding box center [244, 361] width 141 height 27
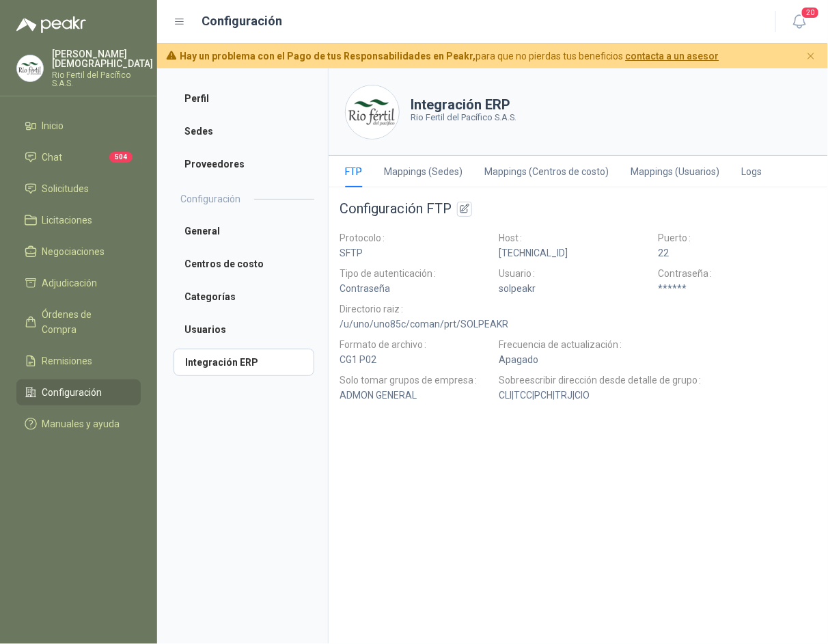
click at [174, 23] on icon at bounding box center [180, 22] width 12 height 12
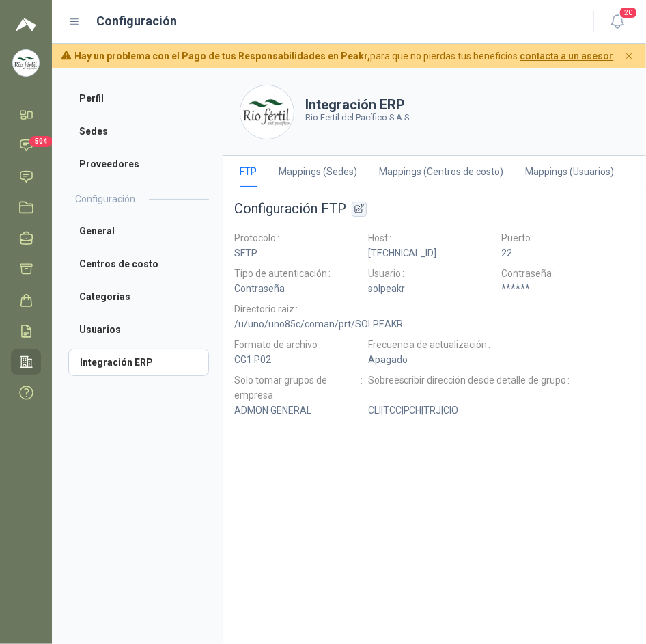
click at [357, 210] on icon "button" at bounding box center [359, 208] width 9 height 9
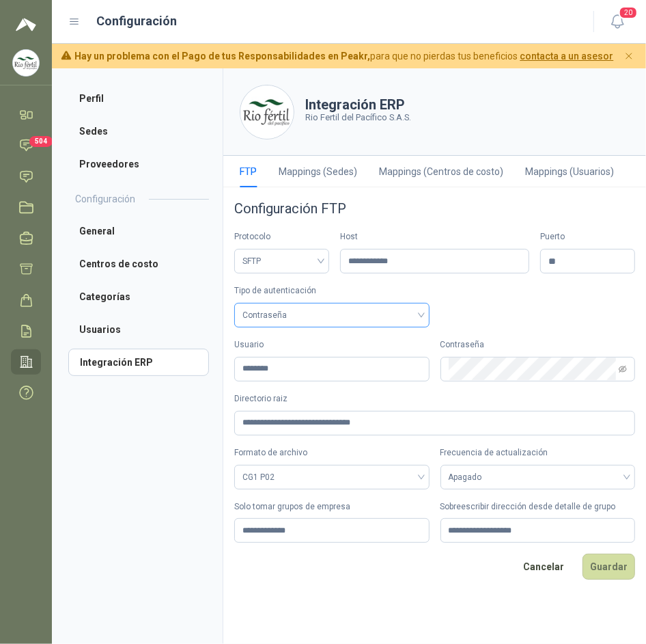
click at [376, 309] on span "Contraseña" at bounding box center [332, 315] width 179 height 20
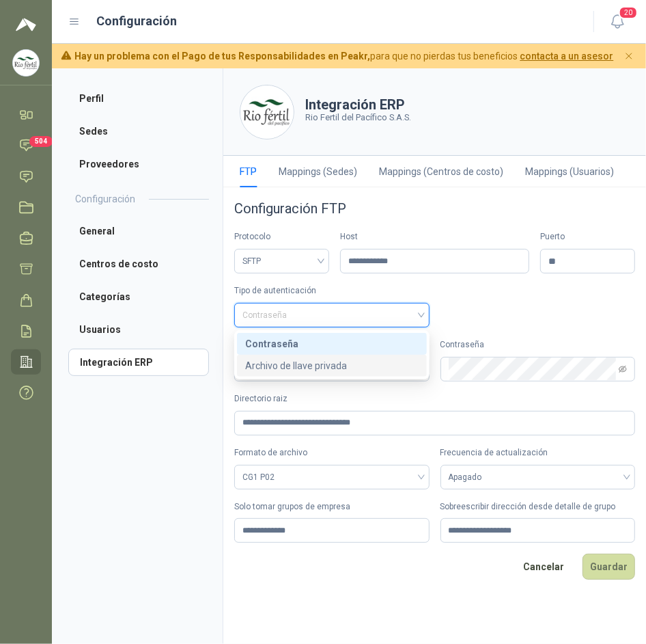
click at [327, 361] on div "Archivo de llave privada" at bounding box center [332, 365] width 174 height 15
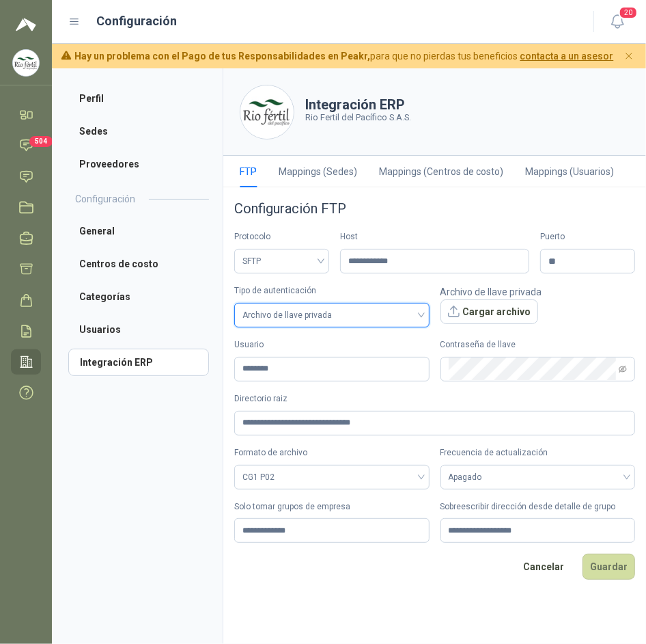
click at [389, 310] on span "Archivo de llave privada" at bounding box center [332, 315] width 179 height 20
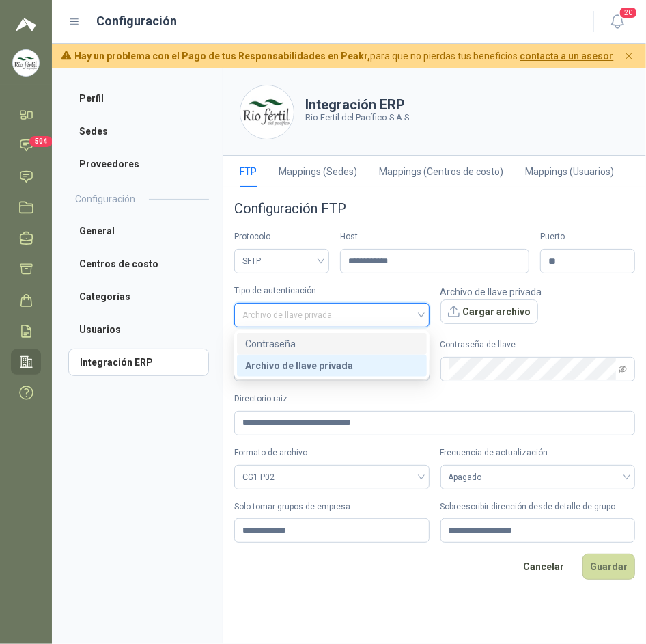
click at [330, 339] on div "Contraseña" at bounding box center [332, 343] width 174 height 15
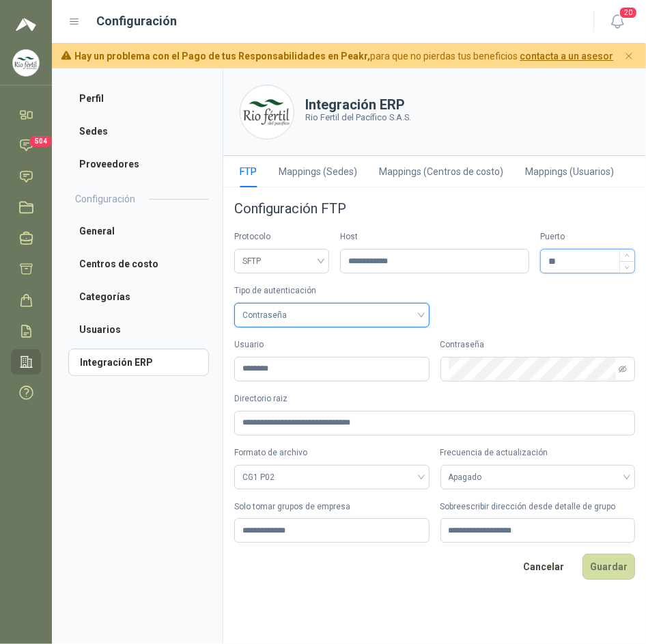
click at [578, 264] on input "**" at bounding box center [588, 260] width 94 height 23
type input "**"
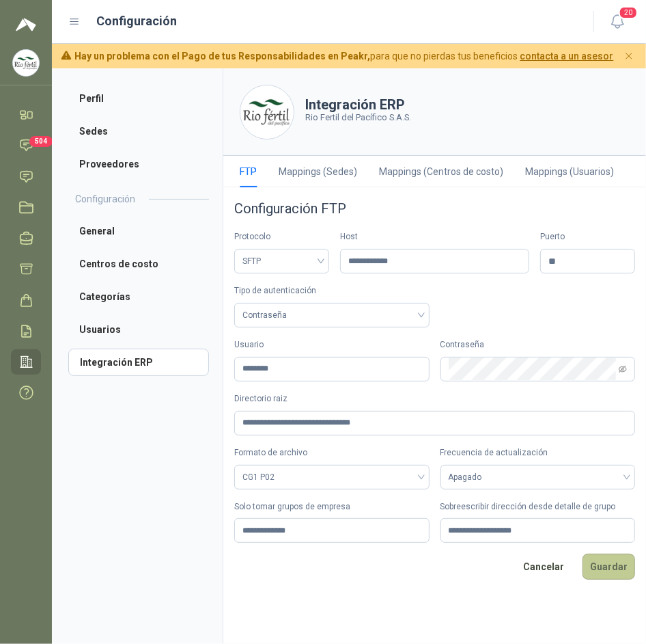
click at [624, 573] on button "Guardar" at bounding box center [609, 566] width 53 height 26
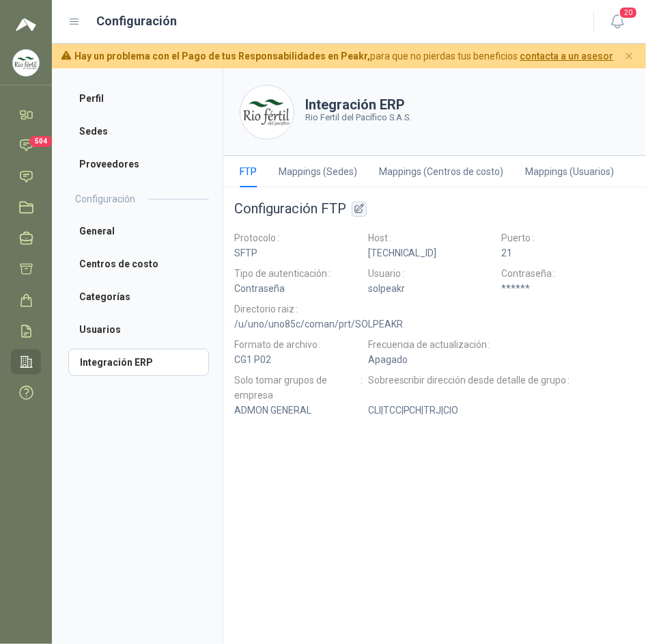
click at [359, 208] on icon "button" at bounding box center [360, 209] width 12 height 12
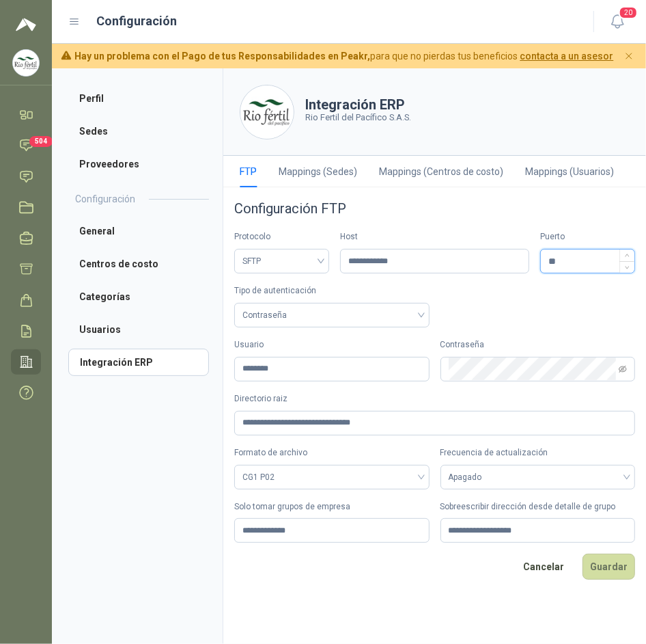
click at [592, 261] on input "**" at bounding box center [588, 260] width 94 height 23
type input "**"
click at [618, 573] on button "Guardar" at bounding box center [609, 566] width 53 height 26
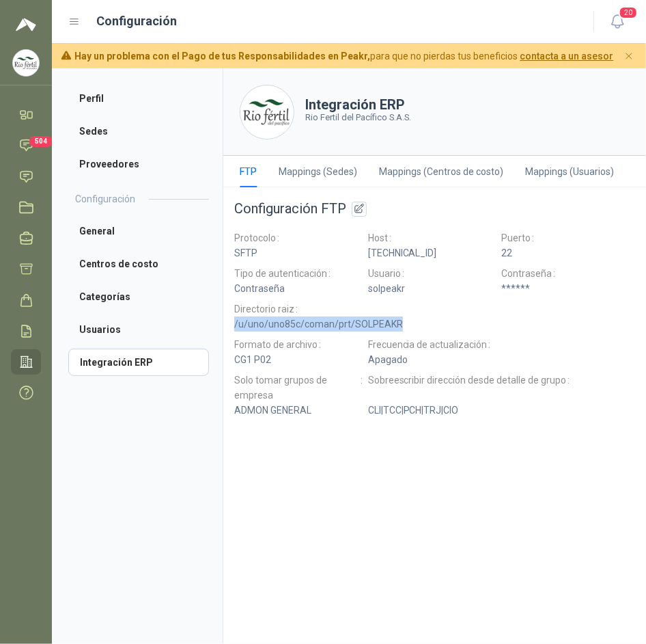
drag, startPoint x: 402, startPoint y: 325, endPoint x: 234, endPoint y: 320, distance: 167.4
click at [234, 320] on span "/u/uno/uno85c/coman/prt/SOLPEAKR" at bounding box center [434, 323] width 401 height 15
copy span "/u/uno/uno85c/coman/prt/SOLPEAKR"
click at [22, 174] on icon at bounding box center [26, 176] width 14 height 14
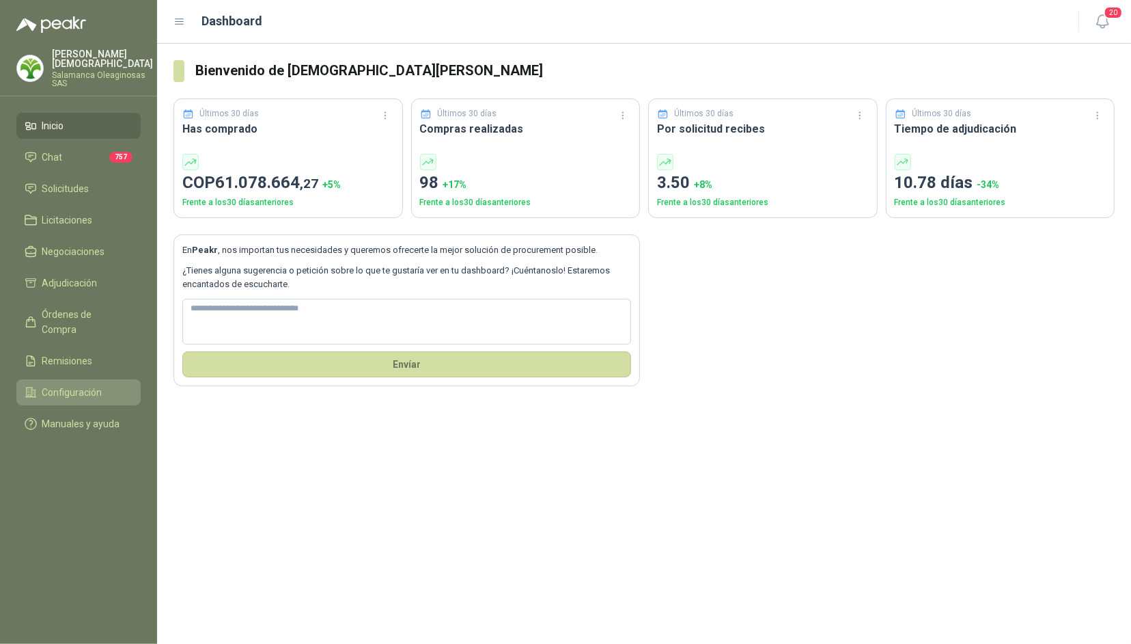
click at [101, 385] on li "Configuración" at bounding box center [79, 392] width 108 height 15
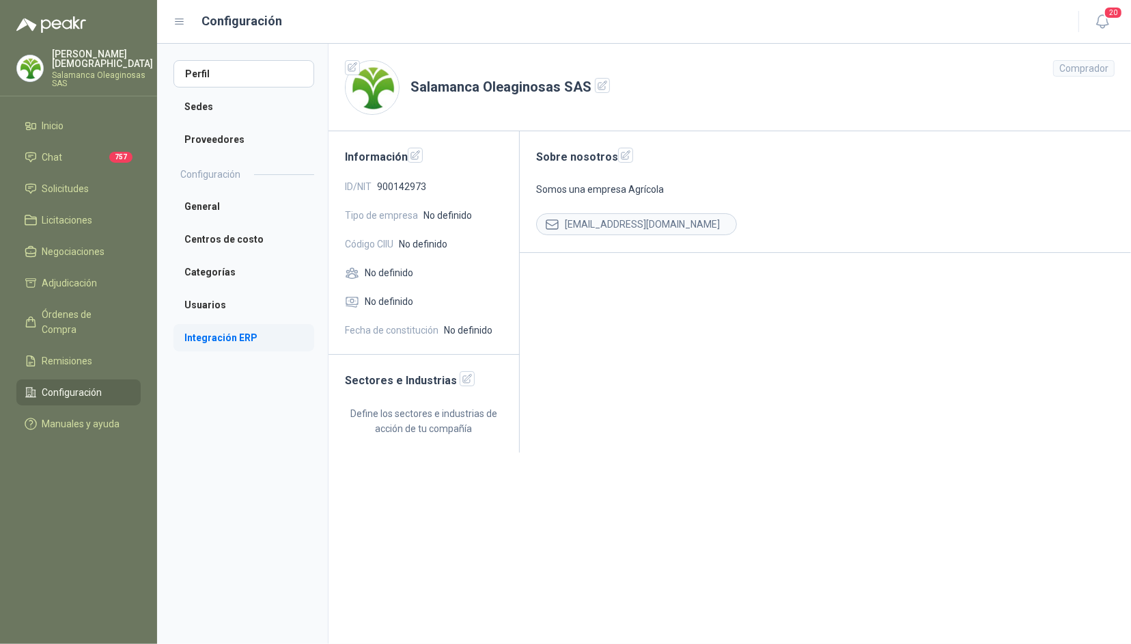
click at [251, 336] on li "Integración ERP" at bounding box center [244, 337] width 141 height 27
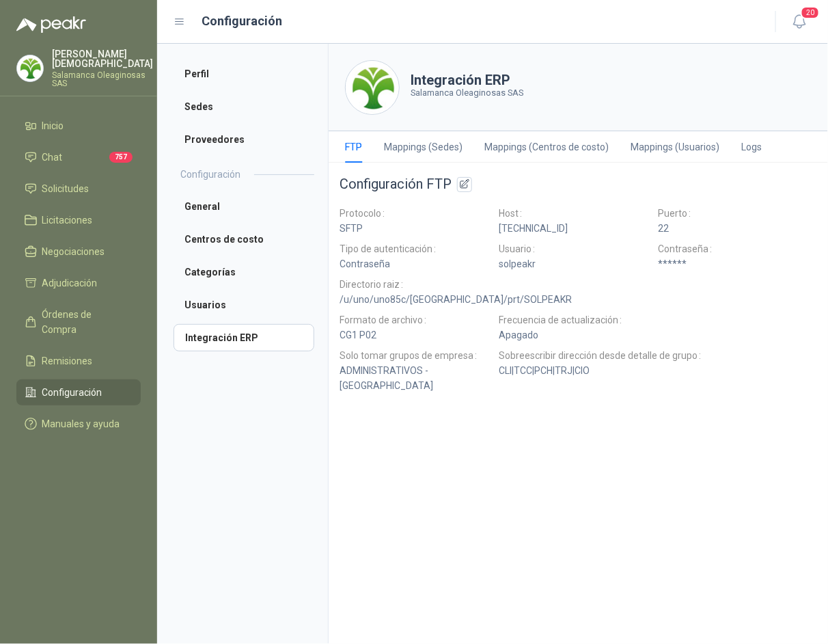
click at [172, 24] on header "Configuración 20" at bounding box center [492, 22] width 671 height 44
click at [180, 21] on icon at bounding box center [180, 21] width 8 height 5
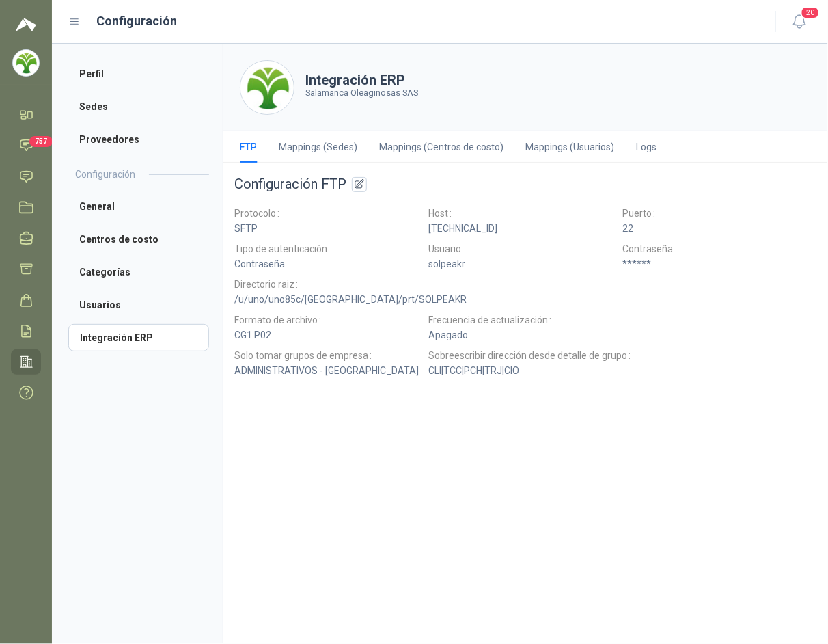
click at [678, 30] on div "Configuración" at bounding box center [413, 21] width 691 height 19
